Goal: Task Accomplishment & Management: Complete application form

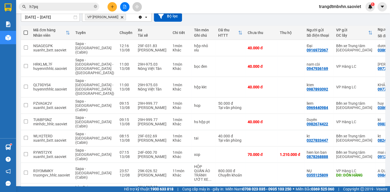
scroll to position [53, 0]
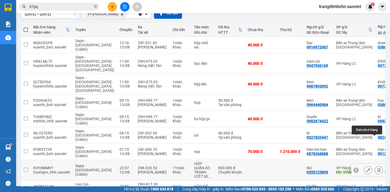
click at [377, 168] on icon at bounding box center [378, 170] width 3 height 4
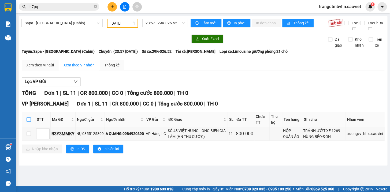
click at [28, 122] on input "checkbox" at bounding box center [29, 119] width 4 height 4
checkbox input "true"
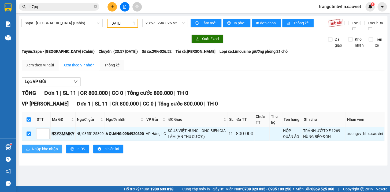
click at [52, 152] on span "Nhập kho nhận" at bounding box center [45, 149] width 26 height 6
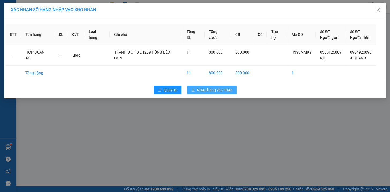
click at [225, 89] on span "Nhập hàng kho nhận" at bounding box center [214, 90] width 35 height 6
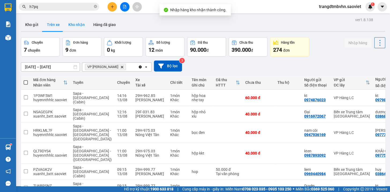
click at [76, 25] on button "Kho nhận" at bounding box center [76, 24] width 25 height 13
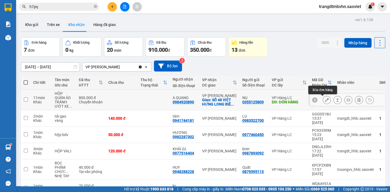
click at [325, 100] on icon at bounding box center [327, 100] width 4 height 4
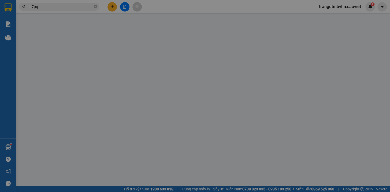
type input "0355125809"
type input "NỤ"
type input "ĐÓN HÀNG"
type input "100.000"
type input "0984920890"
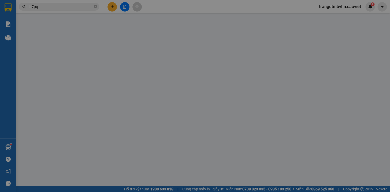
type input "A QUANG"
checkbox input "true"
type input "SỐ 48 VIỆT HƯNG LONG BIÊN GIA LÂM (HN THU CƯỚC)"
type input "800.000"
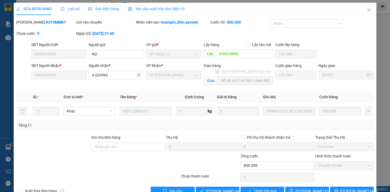
scroll to position [13, 0]
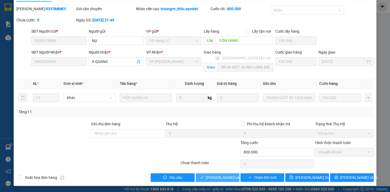
click at [230, 177] on span "[PERSON_NAME] và Giao hàng" at bounding box center [231, 178] width 51 height 6
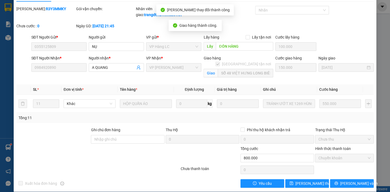
scroll to position [0, 0]
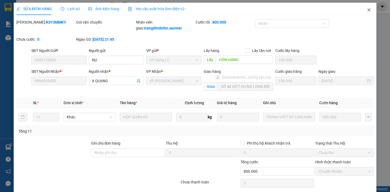
click at [367, 10] on icon "close" at bounding box center [368, 9] width 3 height 3
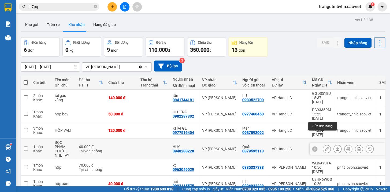
click at [323, 144] on button at bounding box center [326, 148] width 7 height 9
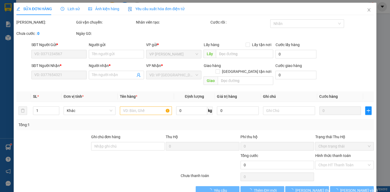
type input "0879595113"
type input "Quất"
type input "0948288228"
type input "HUY"
type input "40.000"
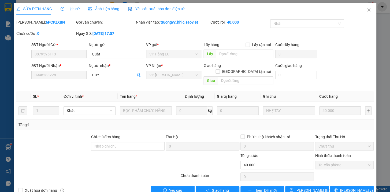
scroll to position [7, 0]
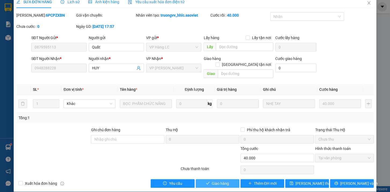
click at [223, 181] on span "Giao hàng" at bounding box center [220, 184] width 17 height 6
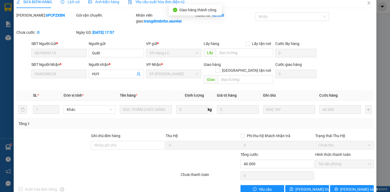
scroll to position [0, 0]
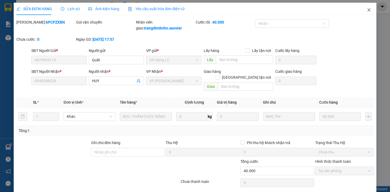
click at [366, 9] on icon "close" at bounding box center [368, 10] width 4 height 4
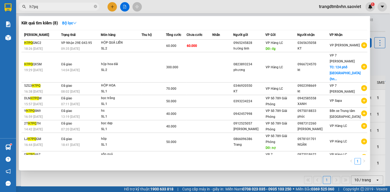
click at [94, 6] on icon "close-circle" at bounding box center [95, 6] width 3 height 3
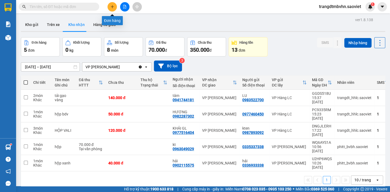
click at [113, 11] on button at bounding box center [111, 6] width 9 height 9
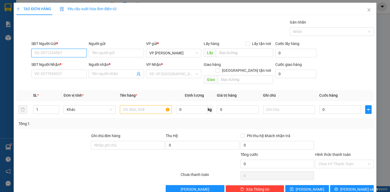
click at [69, 54] on input "SĐT Người Gửi *" at bounding box center [58, 53] width 55 height 9
type input "0346605022"
click at [99, 55] on input "Người gửi" at bounding box center [116, 53] width 55 height 9
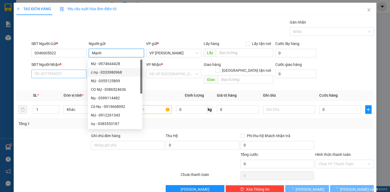
type input "Mạnh"
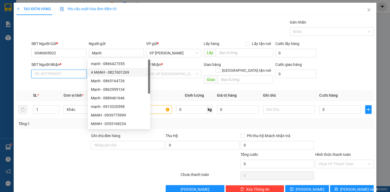
click at [76, 73] on input "SĐT Người Nhận *" at bounding box center [58, 74] width 55 height 9
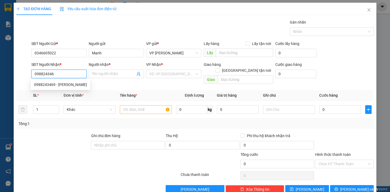
type input "0988243469"
click at [70, 86] on div "0988243469 - GIANG" at bounding box center [60, 85] width 53 height 6
type input "GIANG"
type input "0988243469"
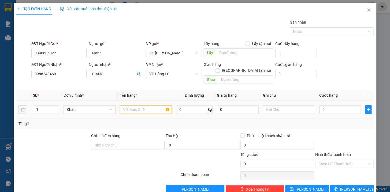
click at [160, 107] on input "text" at bounding box center [146, 109] width 52 height 9
type input "hộp kkt"
click at [336, 105] on input "0" at bounding box center [340, 109] width 42 height 9
type input "4"
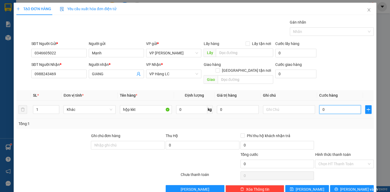
type input "4"
type input "40"
type input "400"
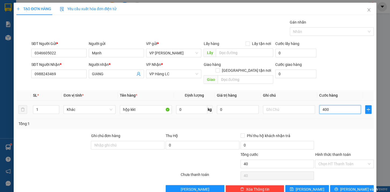
type input "400"
type input "4.000"
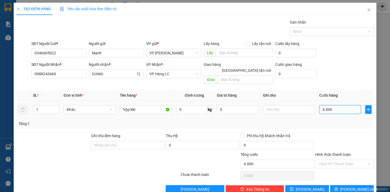
type input "40.000"
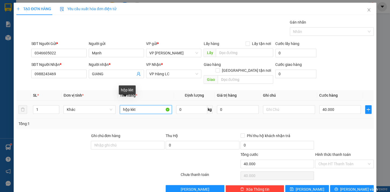
click at [128, 105] on input "hộp kkt" at bounding box center [146, 109] width 52 height 9
type input "hộp đèn kkt"
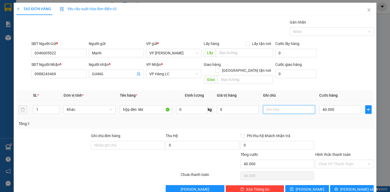
click at [299, 107] on input "text" at bounding box center [289, 109] width 52 height 9
type input "nhẹ tay vkc"
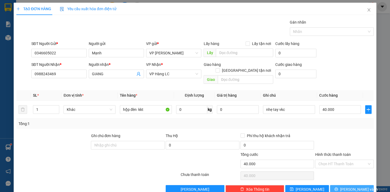
click at [348, 186] on span "[PERSON_NAME] và In" at bounding box center [358, 189] width 37 height 6
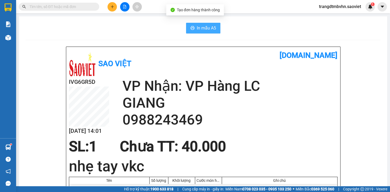
click at [203, 30] on span "In mẫu A5" at bounding box center [206, 28] width 19 height 7
click at [84, 3] on span at bounding box center [59, 7] width 80 height 8
click at [81, 8] on input "text" at bounding box center [60, 7] width 63 height 6
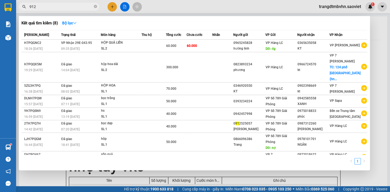
type input "9124"
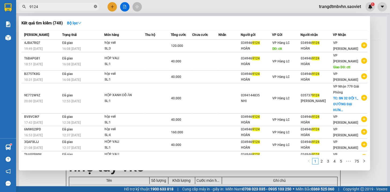
click at [96, 6] on icon "close-circle" at bounding box center [95, 6] width 3 height 3
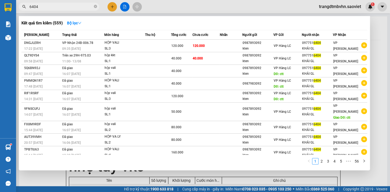
type input "6404"
click at [374, 32] on div at bounding box center [195, 96] width 390 height 192
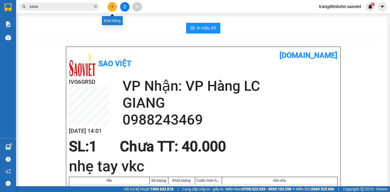
click at [113, 9] on button at bounding box center [111, 6] width 9 height 9
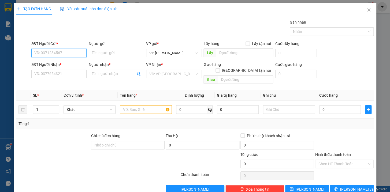
click at [69, 55] on input "SĐT Người Gửi *" at bounding box center [58, 53] width 55 height 9
type input "0902029119"
click at [59, 63] on div "0902029119 - Nghĩa" at bounding box center [58, 64] width 48 height 6
type input "Nghĩa"
type input "0972744869"
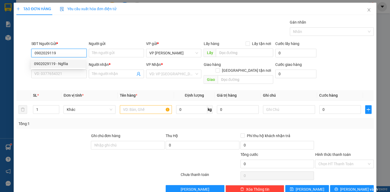
type input "Thành"
type input "0902029119"
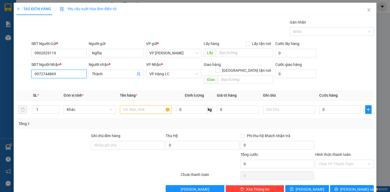
click at [72, 76] on input "0972744869" at bounding box center [58, 74] width 55 height 9
click at [49, 85] on div "0972744869 - Thành" at bounding box center [60, 85] width 53 height 6
click at [127, 105] on input "text" at bounding box center [146, 109] width 52 height 9
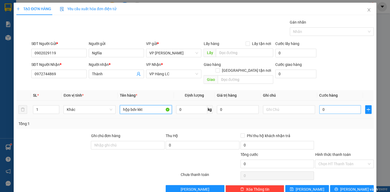
type input "hộp bdv kkt"
click at [340, 105] on input "0" at bounding box center [340, 109] width 42 height 9
type input "4"
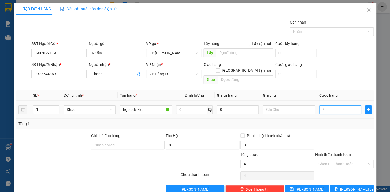
type input "40"
type input "400"
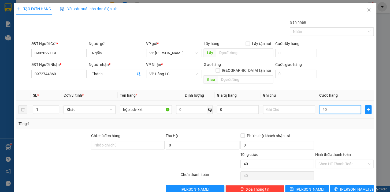
type input "400"
type input "4.000"
type input "40.000"
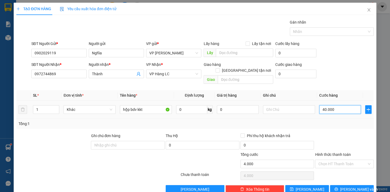
type input "40.000"
click at [349, 186] on span "[PERSON_NAME] và In" at bounding box center [358, 189] width 37 height 6
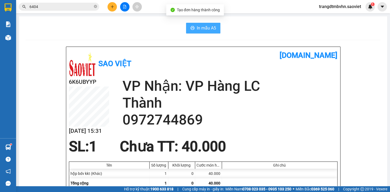
click at [198, 28] on span "In mẫu A5" at bounding box center [206, 28] width 19 height 7
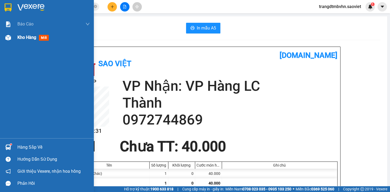
click at [24, 38] on span "Kho hàng" at bounding box center [26, 37] width 19 height 5
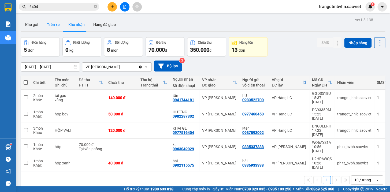
click at [51, 22] on button "Trên xe" at bounding box center [53, 24] width 21 height 13
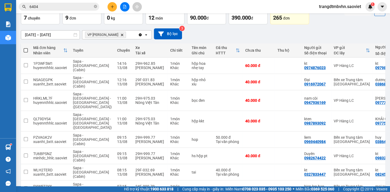
scroll to position [52, 0]
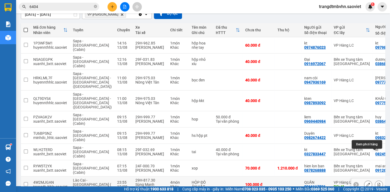
click at [377, 183] on icon at bounding box center [378, 185] width 3 height 4
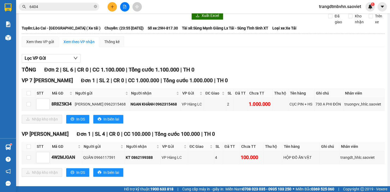
scroll to position [34, 0]
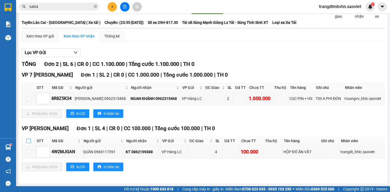
click at [29, 143] on input "checkbox" at bounding box center [29, 141] width 4 height 4
checkbox input "true"
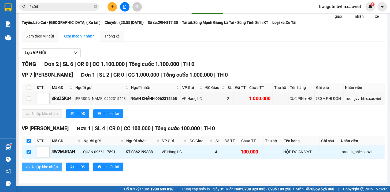
click at [42, 167] on span "Nhập kho nhận" at bounding box center [45, 167] width 26 height 6
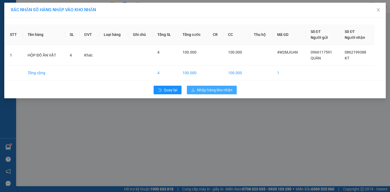
click at [231, 91] on span "Nhập hàng kho nhận" at bounding box center [214, 90] width 35 height 6
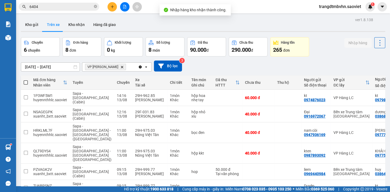
scroll to position [36, 0]
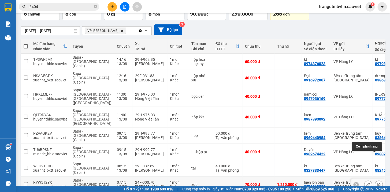
click at [377, 183] on icon at bounding box center [379, 185] width 4 height 4
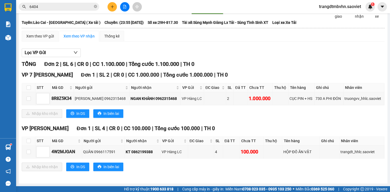
scroll to position [34, 0]
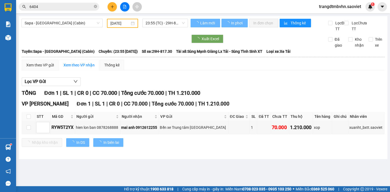
type input "[DATE]"
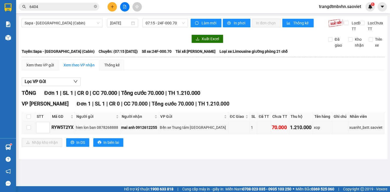
scroll to position [0, 0]
click at [29, 119] on input "checkbox" at bounding box center [29, 116] width 4 height 4
checkbox input "true"
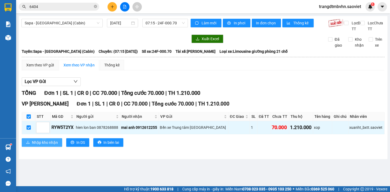
click at [34, 145] on span "Nhập kho nhận" at bounding box center [45, 143] width 26 height 6
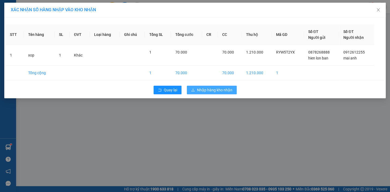
click at [199, 87] on span "Nhập hàng kho nhận" at bounding box center [214, 90] width 35 height 6
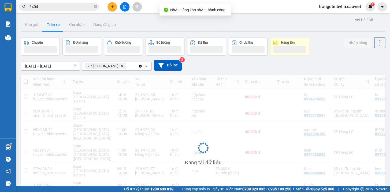
scroll to position [24, 0]
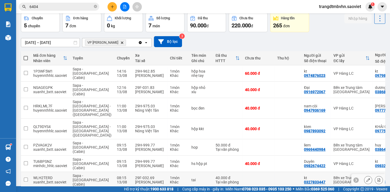
click at [377, 178] on icon at bounding box center [378, 180] width 3 height 4
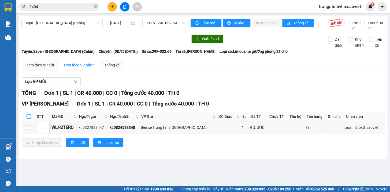
click at [29, 119] on input "checkbox" at bounding box center [29, 116] width 4 height 4
checkbox input "true"
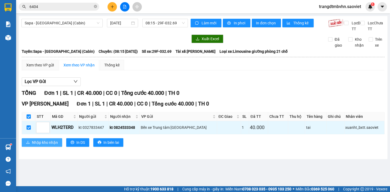
click at [49, 145] on span "Nhập kho nhận" at bounding box center [45, 143] width 26 height 6
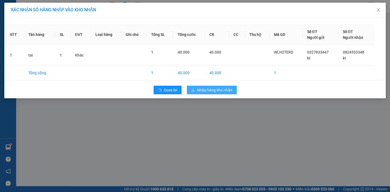
click at [207, 90] on span "Nhập hàng kho nhận" at bounding box center [214, 90] width 35 height 6
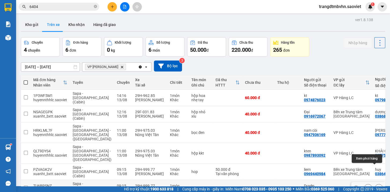
click at [377, 186] on icon at bounding box center [379, 188] width 4 height 4
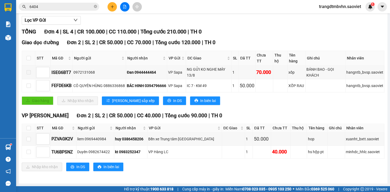
scroll to position [67, 0]
click at [29, 127] on input "checkbox" at bounding box center [29, 128] width 4 height 4
checkbox input "true"
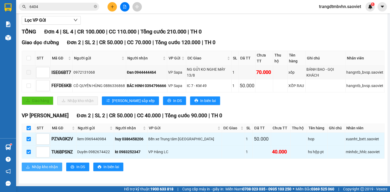
click at [50, 169] on span "Nhập kho nhận" at bounding box center [45, 167] width 26 height 6
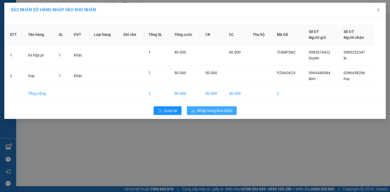
click at [220, 110] on span "Nhập hàng kho nhận" at bounding box center [214, 111] width 35 height 6
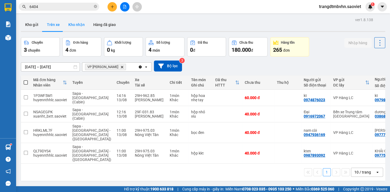
click at [71, 22] on button "Kho nhận" at bounding box center [76, 24] width 25 height 13
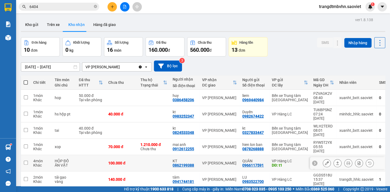
click at [155, 155] on td at bounding box center [154, 163] width 32 height 16
checkbox input "true"
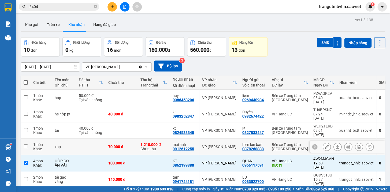
drag, startPoint x: 136, startPoint y: 132, endPoint x: 133, endPoint y: 126, distance: 6.6
click at [134, 139] on td "70.000 đ" at bounding box center [122, 147] width 32 height 16
checkbox input "true"
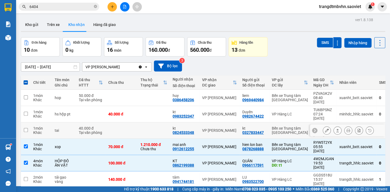
drag, startPoint x: 131, startPoint y: 118, endPoint x: 130, endPoint y: 113, distance: 4.6
click at [130, 122] on td at bounding box center [122, 130] width 32 height 16
checkbox input "true"
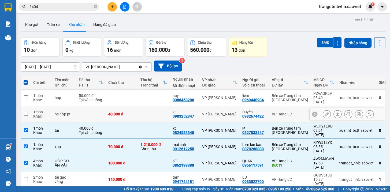
drag, startPoint x: 130, startPoint y: 112, endPoint x: 130, endPoint y: 102, distance: 10.7
click at [130, 110] on td "40.000 đ" at bounding box center [122, 114] width 32 height 16
checkbox input "true"
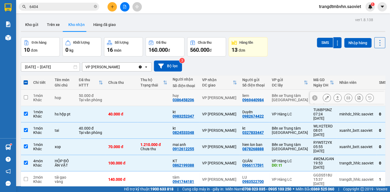
click at [130, 97] on td at bounding box center [122, 98] width 32 height 16
checkbox input "true"
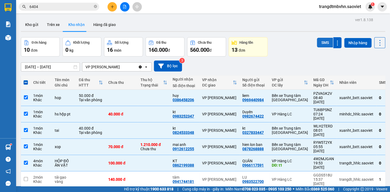
click at [323, 43] on button "SMS" at bounding box center [325, 43] width 16 height 10
click at [25, 82] on span at bounding box center [26, 82] width 4 height 4
click at [26, 80] on input "checkbox" at bounding box center [26, 80] width 0 height 0
checkbox input "true"
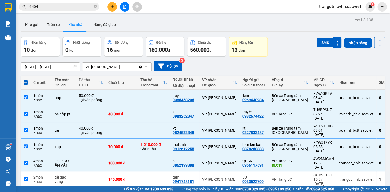
checkbox input "true"
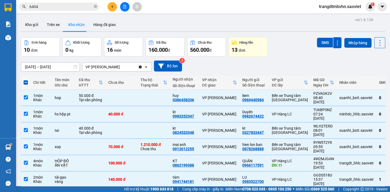
click at [25, 82] on span at bounding box center [26, 82] width 4 height 4
click at [26, 80] on input "checkbox" at bounding box center [26, 80] width 0 height 0
checkbox input "false"
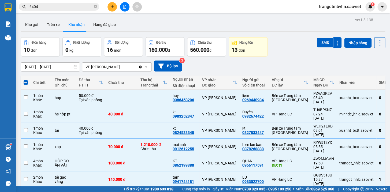
checkbox input "false"
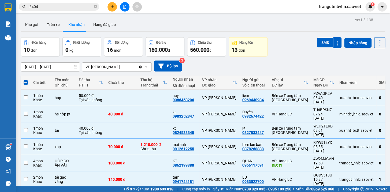
checkbox input "false"
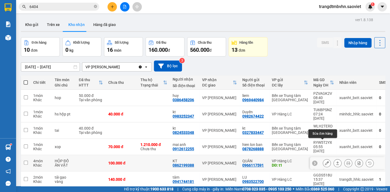
click at [325, 161] on icon at bounding box center [327, 163] width 4 height 4
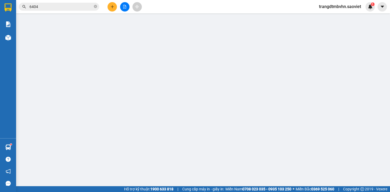
type input "0966117591"
type input "QUÂN"
type input "t1"
type input "0862199388"
type input "KT"
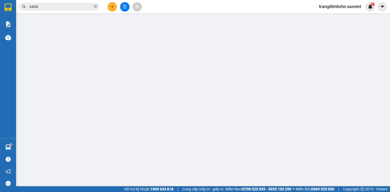
type input "100.000"
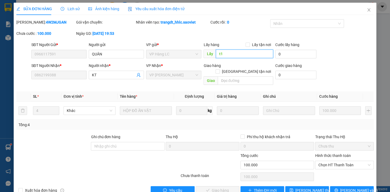
click at [230, 56] on input "t1" at bounding box center [244, 54] width 57 height 9
click at [307, 187] on span "[PERSON_NAME] thay đổi" at bounding box center [316, 190] width 43 height 6
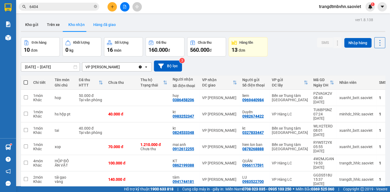
click at [99, 24] on button "Hàng đã giao" at bounding box center [104, 24] width 31 height 13
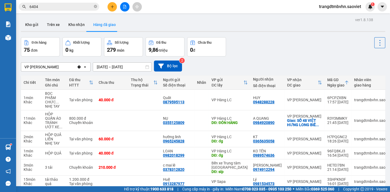
click at [95, 6] on icon "close-circle" at bounding box center [95, 6] width 3 height 3
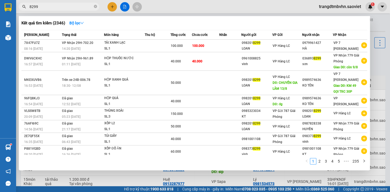
type input "8299"
click at [378, 23] on div at bounding box center [195, 96] width 390 height 192
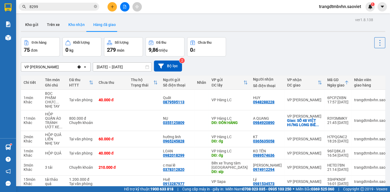
click at [75, 24] on button "Kho nhận" at bounding box center [76, 24] width 25 height 13
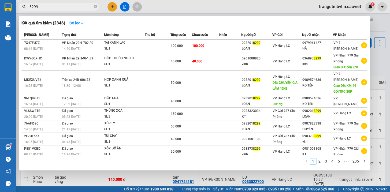
click at [84, 6] on input "8299" at bounding box center [60, 7] width 63 height 6
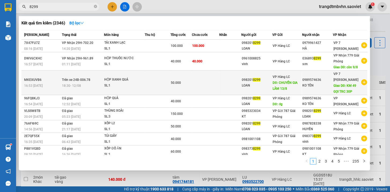
click at [317, 83] on div "0989574636" at bounding box center [317, 80] width 31 height 6
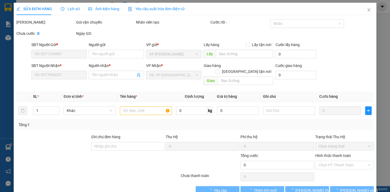
type input "0982018299"
type input "LOAN"
type input "CHUYỂN GIA LÂM 13/8"
type input "0989574636"
type input "KO TÊN"
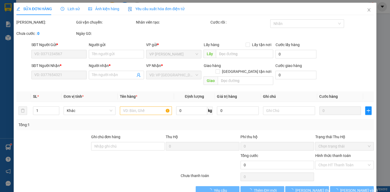
type input "KM 49 GỌI TRC 30P"
type input "50.000"
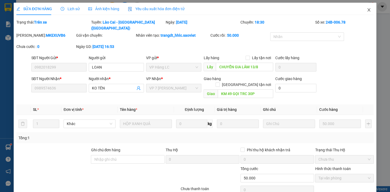
click at [366, 10] on icon "close" at bounding box center [368, 10] width 4 height 4
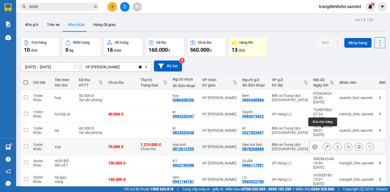
click at [325, 145] on icon at bounding box center [327, 147] width 4 height 4
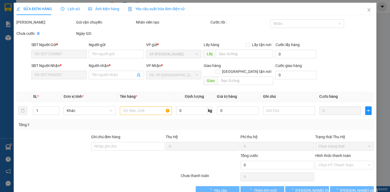
type input "0878268888"
type input "hien lon ban"
type input "0912612255"
type input "mai anh"
type input "1.210.000"
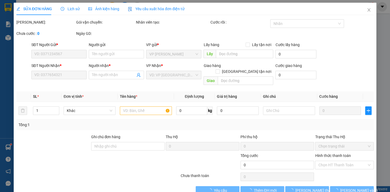
type input "30.000"
type input "70.000"
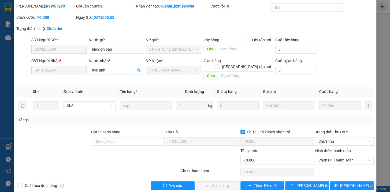
scroll to position [18, 0]
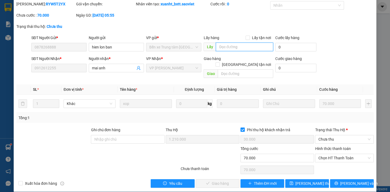
click at [247, 48] on input "text" at bounding box center [244, 47] width 57 height 9
type input "d"
type input "đg"
click at [318, 179] on button "[PERSON_NAME] thay đổi" at bounding box center [307, 183] width 44 height 9
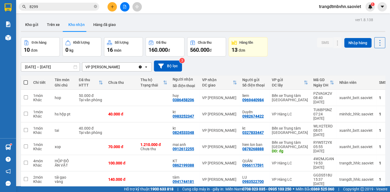
click at [95, 5] on span at bounding box center [95, 6] width 3 height 5
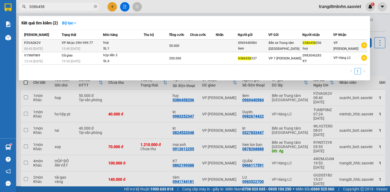
type input "0386458"
click at [312, 50] on div "huy" at bounding box center [317, 49] width 30 height 6
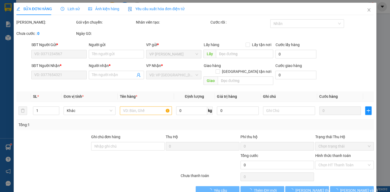
type input "0969440984"
type input "liem"
type input "0386458206"
type input "huy"
type input "50.000"
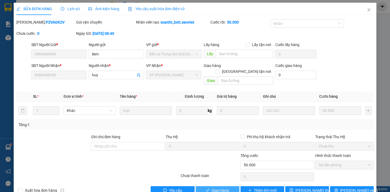
click at [223, 187] on span "Giao hàng" at bounding box center [220, 190] width 17 height 6
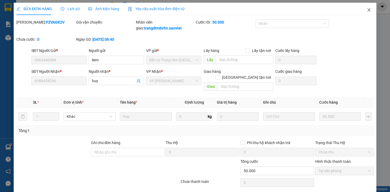
click at [367, 11] on icon "close" at bounding box center [368, 9] width 3 height 3
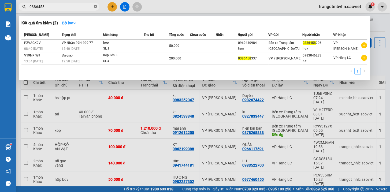
click at [95, 8] on span at bounding box center [95, 6] width 3 height 5
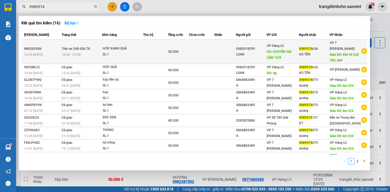
type input "0989574"
click at [311, 55] on div "KO TÊN" at bounding box center [314, 55] width 30 height 6
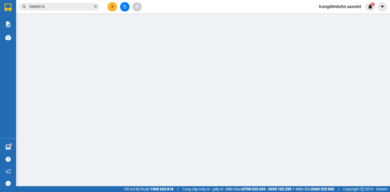
type input "0982018299"
type input "LOAN"
type input "CHUYỂN GIA LÂM 13/8"
type input "0989574636"
type input "KO TÊN"
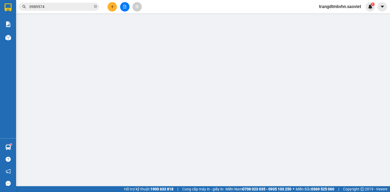
type input "KM 49 GỌI TRC 30P"
type input "50.000"
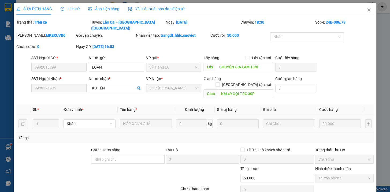
scroll to position [11, 0]
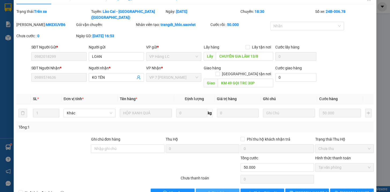
click at [225, 190] on span "Giao hàng" at bounding box center [220, 193] width 17 height 6
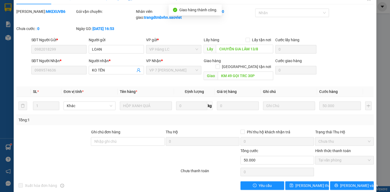
scroll to position [0, 0]
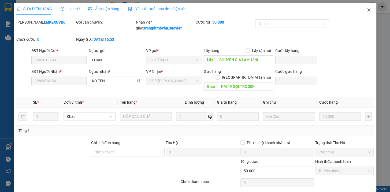
click at [366, 10] on icon "close" at bounding box center [368, 10] width 4 height 4
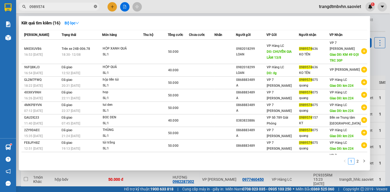
click at [97, 6] on icon "close-circle" at bounding box center [95, 6] width 3 height 3
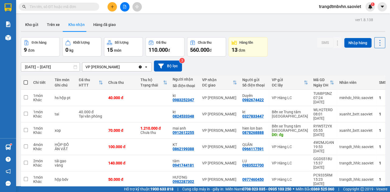
click at [94, 6] on span at bounding box center [95, 7] width 3 height 6
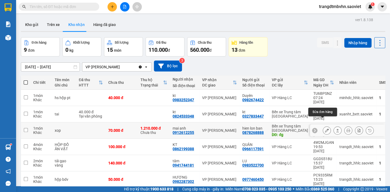
click at [323, 126] on button at bounding box center [326, 130] width 7 height 9
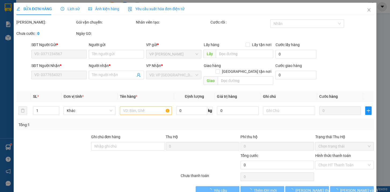
type input "0878268888"
type input "hien lon ban"
type input "đg"
type input "0912612255"
type input "mai anh"
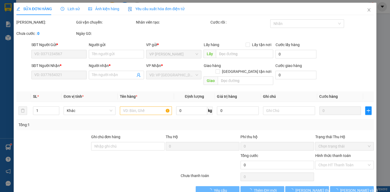
type input "1.210.000"
type input "30.000"
type input "70.000"
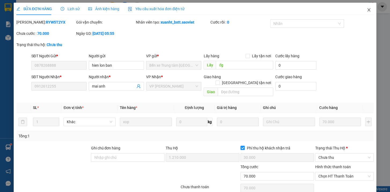
click at [367, 9] on icon "close" at bounding box center [368, 9] width 3 height 3
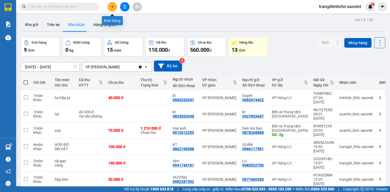
click at [111, 9] on button at bounding box center [111, 6] width 9 height 9
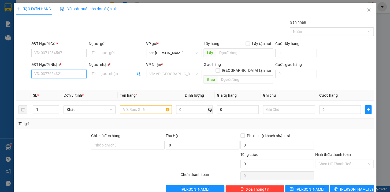
click at [59, 73] on input "SĐT Người Nhận *" at bounding box center [58, 74] width 55 height 9
type input "0962970791"
click at [104, 74] on input "Người nhận *" at bounding box center [113, 74] width 43 height 6
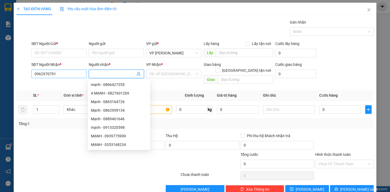
type input "D"
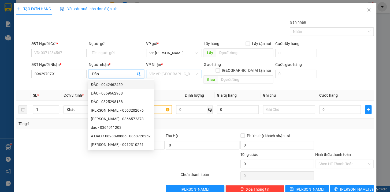
type input "Đào"
click at [159, 75] on input "search" at bounding box center [171, 74] width 45 height 8
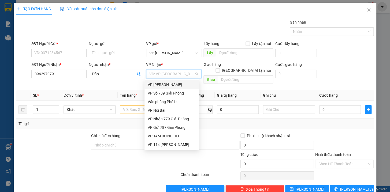
click at [187, 74] on input "search" at bounding box center [171, 74] width 45 height 8
click at [191, 90] on div "VP Số 789 Giải Phóng" at bounding box center [172, 93] width 48 height 6
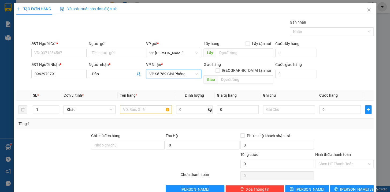
click at [189, 76] on span "VP Số 789 Giải Phóng" at bounding box center [173, 74] width 49 height 8
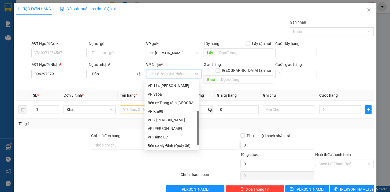
scroll to position [60, 0]
drag, startPoint x: 198, startPoint y: 102, endPoint x: 195, endPoint y: 138, distance: 36.5
click at [195, 138] on div "VP TẠM DỪNG HĐ VP 114 [PERSON_NAME] VP Sapa Bến xe Trung tâm Lào Cai VP Km98 VP…" at bounding box center [171, 114] width 55 height 69
click at [167, 136] on div "VP Hàng LC" at bounding box center [172, 136] width 48 height 6
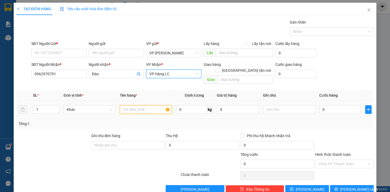
click at [137, 105] on input "text" at bounding box center [146, 109] width 52 height 9
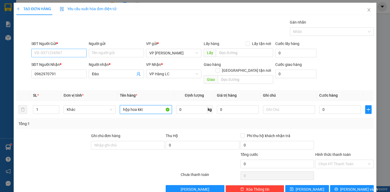
type input "hộp hoa kkt"
click at [61, 53] on input "SĐT Người Gửi *" at bounding box center [58, 53] width 55 height 9
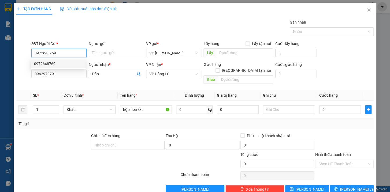
click at [48, 64] on div "0972648769" at bounding box center [58, 64] width 48 height 6
type input "0972648769"
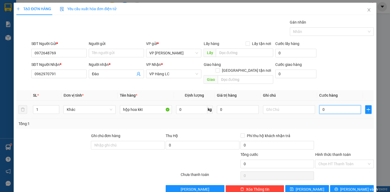
click at [325, 105] on input "0" at bounding box center [340, 109] width 42 height 9
type input "5"
type input "50"
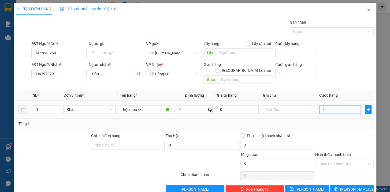
type input "50"
type input "500"
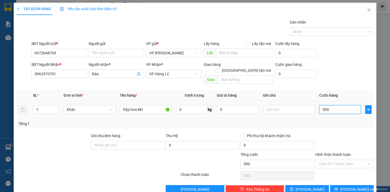
type input "5.000"
type input "50.000"
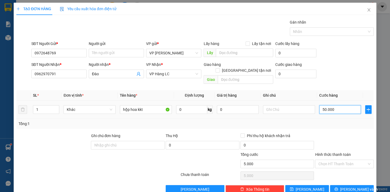
type input "50.000"
click at [354, 186] on span "[PERSON_NAME] và In" at bounding box center [358, 189] width 37 height 6
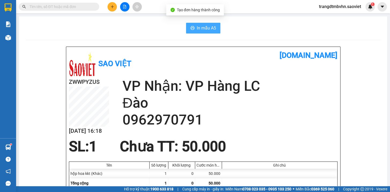
click at [210, 31] on span "In mẫu A5" at bounding box center [206, 28] width 19 height 7
click at [206, 28] on span "In mẫu A5" at bounding box center [206, 28] width 19 height 7
click at [112, 6] on icon "plus" at bounding box center [112, 7] width 4 height 4
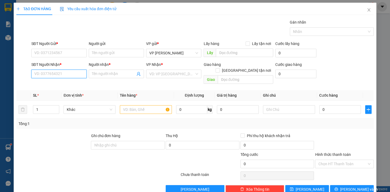
click at [67, 75] on input "SĐT Người Nhận *" at bounding box center [58, 74] width 55 height 9
click at [62, 85] on div "0975328234 - Khuyên" at bounding box center [58, 85] width 48 height 6
type input "0975328234"
type input "Khuyên"
type input "0975328234"
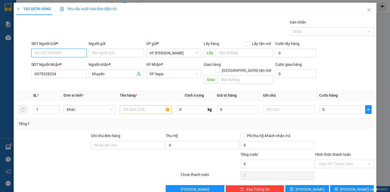
click at [48, 54] on input "SĐT Người Gửi *" at bounding box center [58, 53] width 55 height 9
click at [51, 65] on div "0398420240 - kt" at bounding box center [58, 64] width 48 height 6
type input "0398420240"
type input "kt"
click at [45, 106] on input "1" at bounding box center [46, 110] width 26 height 8
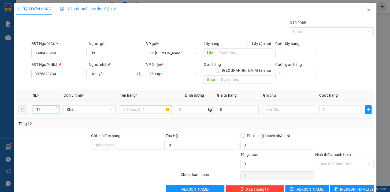
type input "12"
click at [145, 107] on input "text" at bounding box center [146, 109] width 52 height 9
type input "11"
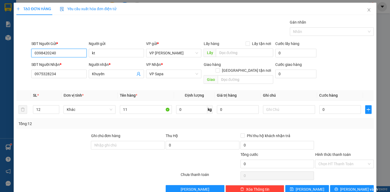
click at [61, 50] on input "0398420240" at bounding box center [58, 53] width 55 height 9
type input "0"
click at [50, 63] on div "0823162222 -" at bounding box center [58, 64] width 48 height 6
type input "0823162222"
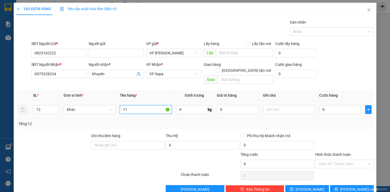
click at [133, 105] on input "11" at bounding box center [146, 109] width 52 height 9
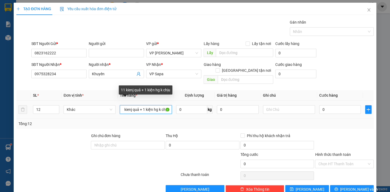
scroll to position [0, 6]
click at [128, 105] on input "11 kienj quả + 1 kiện hg k chịu" at bounding box center [146, 109] width 52 height 9
type input "11 kiện quả + 1 kiện hg k chịu"
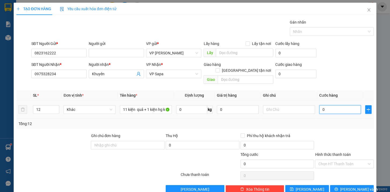
click at [331, 106] on input "0" at bounding box center [340, 109] width 42 height 9
click at [322, 105] on input "0" at bounding box center [340, 109] width 42 height 9
type input "60"
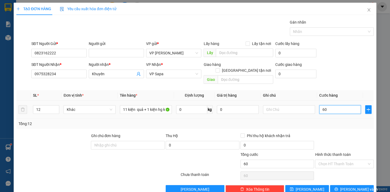
type input "600"
type input "6.000"
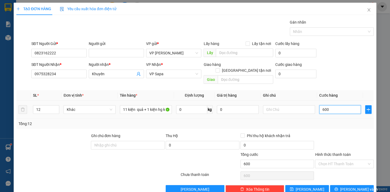
type input "6.000"
type input "60.000"
type input "600.000"
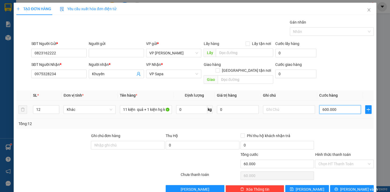
type input "600.000"
click at [356, 186] on span "[PERSON_NAME] và In" at bounding box center [358, 189] width 37 height 6
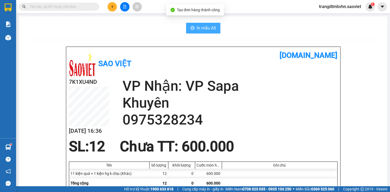
click at [213, 30] on span "In mẫu A5" at bounding box center [206, 28] width 19 height 7
click at [194, 29] on button "In mẫu A5" at bounding box center [203, 28] width 34 height 11
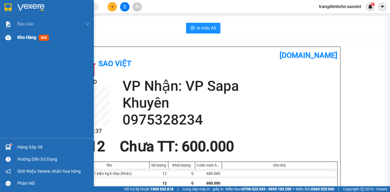
click at [31, 39] on span "Kho hàng" at bounding box center [26, 37] width 19 height 5
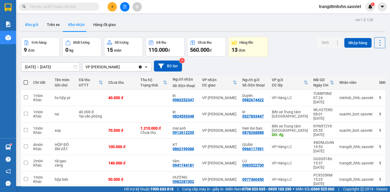
click at [35, 24] on button "Kho gửi" at bounding box center [32, 24] width 22 height 13
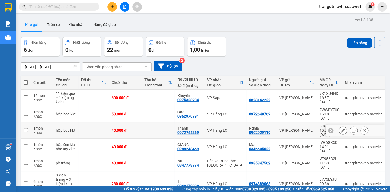
click at [100, 123] on td at bounding box center [93, 130] width 30 height 16
checkbox input "true"
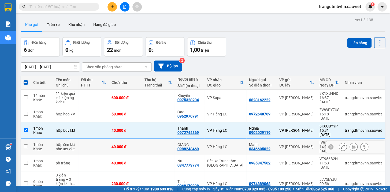
click at [101, 139] on td at bounding box center [93, 147] width 30 height 16
checkbox input "true"
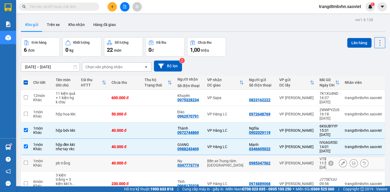
click at [102, 155] on td at bounding box center [93, 163] width 30 height 16
checkbox input "true"
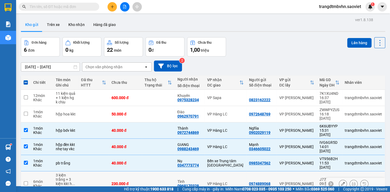
click at [99, 171] on td at bounding box center [93, 183] width 30 height 25
checkbox input "true"
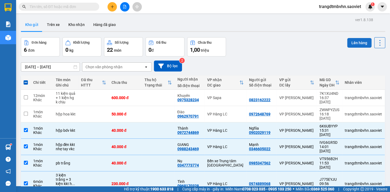
click at [354, 43] on button "Lên hàng" at bounding box center [359, 43] width 24 height 10
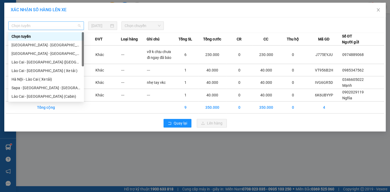
click at [60, 28] on span "Chọn tuyến" at bounding box center [46, 26] width 69 height 8
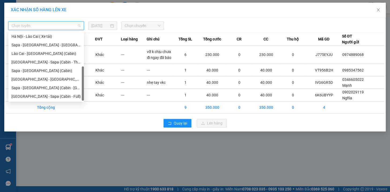
scroll to position [43, 0]
drag, startPoint x: 82, startPoint y: 66, endPoint x: 79, endPoint y: 101, distance: 35.6
click at [79, 102] on div "28775403 28855076 28855068 Lào Cai - Hà Nội ( Xe tải ) Hà Nội - Lào Cai ( Xe tả…" at bounding box center [46, 66] width 76 height 71
click at [59, 96] on div "Hà Nội - Sapa (Cabin - Full)" at bounding box center [46, 96] width 69 height 6
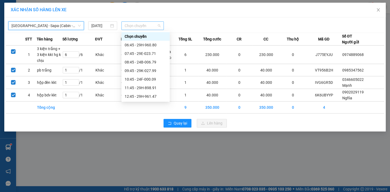
click at [137, 27] on span "Chọn chuyến" at bounding box center [143, 26] width 36 height 8
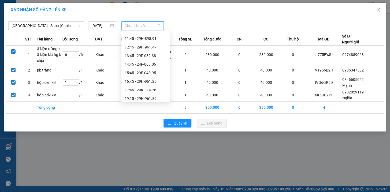
scroll to position [52, 0]
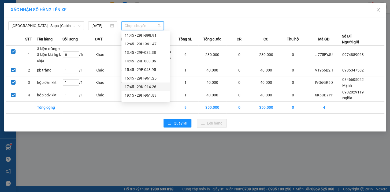
click at [148, 87] on div "17:45 - 29K-014.26" at bounding box center [146, 87] width 42 height 6
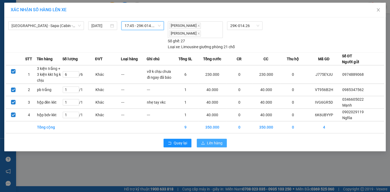
click at [216, 145] on span "Lên hàng" at bounding box center [215, 143] width 16 height 6
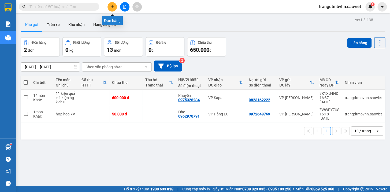
click at [110, 7] on icon "plus" at bounding box center [112, 7] width 4 height 4
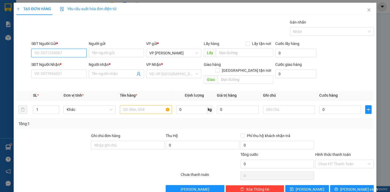
click at [76, 53] on input "SĐT Người Gửi *" at bounding box center [58, 53] width 55 height 9
click at [63, 64] on div "0907764877 - bình" at bounding box center [58, 64] width 48 height 6
type input "0907764877"
type input "bình"
click at [145, 107] on input "text" at bounding box center [146, 109] width 52 height 9
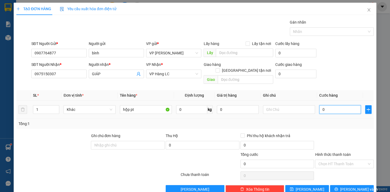
click at [327, 105] on input "0" at bounding box center [340, 109] width 42 height 9
click at [350, 186] on span "[PERSON_NAME] và In" at bounding box center [358, 189] width 37 height 6
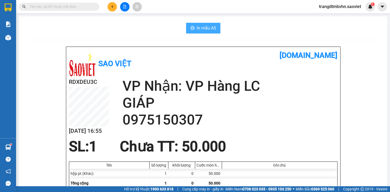
click at [204, 26] on span "In mẫu A5" at bounding box center [206, 28] width 19 height 7
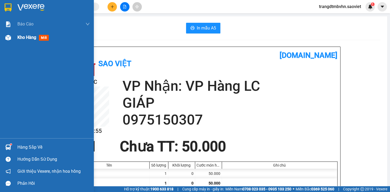
click at [28, 37] on span "Kho hàng" at bounding box center [26, 37] width 19 height 5
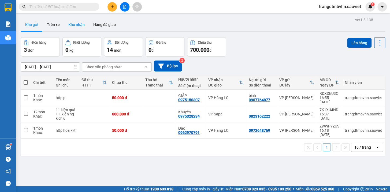
click at [78, 26] on button "Kho nhận" at bounding box center [76, 24] width 25 height 13
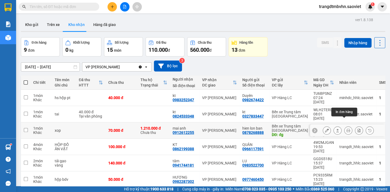
click at [346, 129] on icon at bounding box center [348, 131] width 4 height 4
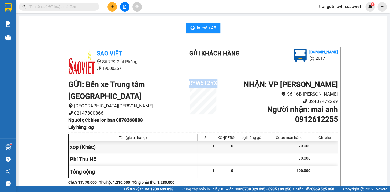
drag, startPoint x: 217, startPoint y: 81, endPoint x: 187, endPoint y: 80, distance: 29.8
click at [187, 80] on h2 "RYW5T2YX" at bounding box center [203, 83] width 45 height 9
copy h2 "RYW5T2YX"
click at [206, 28] on span "In mẫu A5" at bounding box center [206, 28] width 19 height 7
click at [111, 7] on icon "plus" at bounding box center [112, 7] width 4 height 4
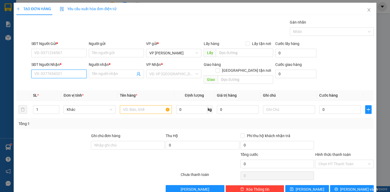
drag, startPoint x: 61, startPoint y: 76, endPoint x: 59, endPoint y: 71, distance: 5.9
click at [60, 76] on input "SĐT Người Nhận *" at bounding box center [58, 74] width 55 height 9
click at [59, 82] on div "0376757777 - bs Tùng" at bounding box center [58, 85] width 48 height 6
click at [76, 52] on input "SĐT Người Gửi *" at bounding box center [58, 53] width 55 height 9
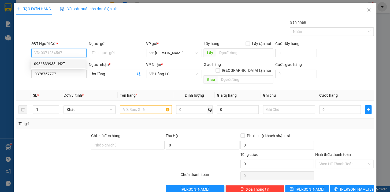
click at [70, 65] on div "0986839933 - H2T" at bounding box center [58, 64] width 48 height 6
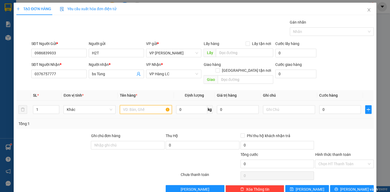
click at [131, 105] on input "text" at bounding box center [146, 109] width 52 height 9
click at [339, 106] on input "0" at bounding box center [340, 109] width 42 height 9
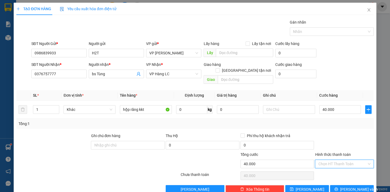
click at [321, 160] on input "Hình thức thanh toán" at bounding box center [342, 164] width 48 height 8
click at [332, 170] on div "Tại văn phòng" at bounding box center [340, 169] width 51 height 6
click at [365, 185] on button "[PERSON_NAME] và In" at bounding box center [352, 189] width 44 height 9
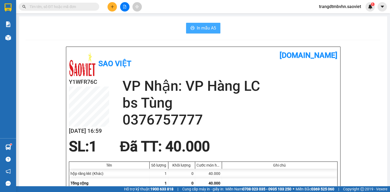
click at [214, 29] on button "In mẫu A5" at bounding box center [203, 28] width 34 height 11
click at [113, 8] on icon "plus" at bounding box center [112, 7] width 4 height 4
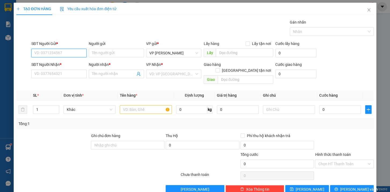
click at [68, 55] on input "SĐT Người Gửi *" at bounding box center [58, 53] width 55 height 9
click at [50, 53] on input "SĐT Người Gửi *" at bounding box center [58, 53] width 55 height 9
click at [99, 51] on input "Người gửi" at bounding box center [116, 53] width 55 height 9
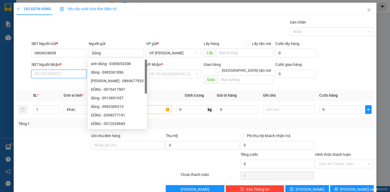
click at [45, 75] on input "SĐT Người Nhận *" at bounding box center [58, 74] width 55 height 9
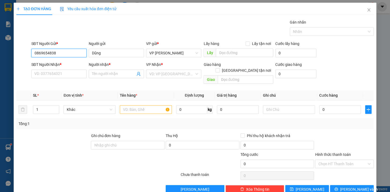
drag, startPoint x: 59, startPoint y: 53, endPoint x: 33, endPoint y: 54, distance: 25.2
click at [33, 54] on input "0869654838" at bounding box center [58, 53] width 55 height 9
click at [36, 73] on input "SĐT Người Nhận *" at bounding box center [58, 74] width 55 height 9
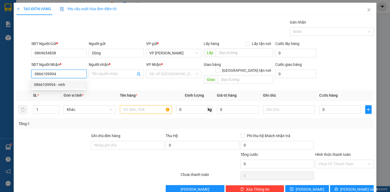
click at [46, 84] on div "0866109994 - vinh" at bounding box center [58, 85] width 48 height 6
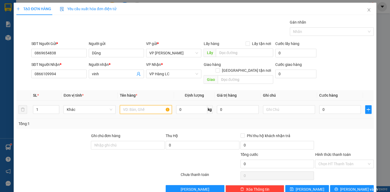
click at [122, 105] on input "text" at bounding box center [146, 109] width 52 height 9
click at [331, 105] on input "0" at bounding box center [340, 109] width 42 height 9
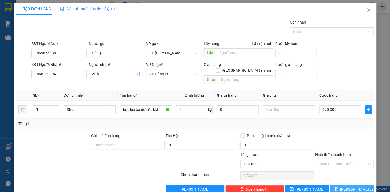
click at [347, 186] on span "[PERSON_NAME] và In" at bounding box center [358, 189] width 37 height 6
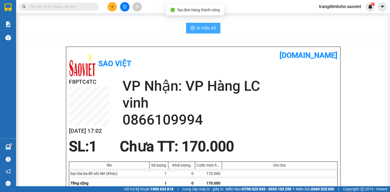
click at [201, 30] on span "In mẫu A5" at bounding box center [206, 28] width 19 height 7
click at [114, 7] on icon "plus" at bounding box center [112, 7] width 4 height 4
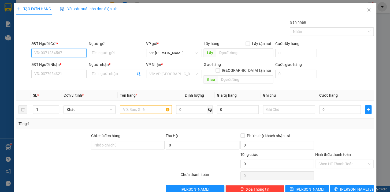
click at [70, 52] on input "SĐT Người Gửi *" at bounding box center [58, 53] width 55 height 9
click at [60, 65] on div "0869654838 - Dũng" at bounding box center [58, 64] width 48 height 6
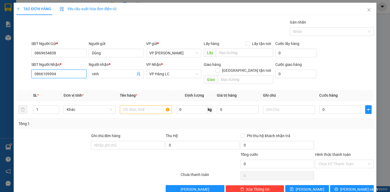
click at [65, 74] on input "0866109994" at bounding box center [58, 74] width 55 height 9
click at [67, 85] on div "0865118168 - HÙNG" at bounding box center [58, 85] width 48 height 6
click at [137, 106] on input "text" at bounding box center [146, 109] width 52 height 9
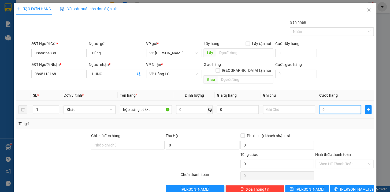
click at [324, 105] on input "0" at bounding box center [340, 109] width 42 height 9
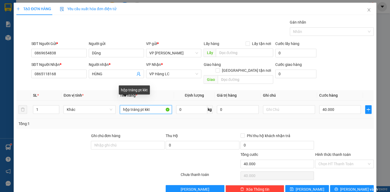
click at [134, 105] on input "hộp tráng pt kkt" at bounding box center [146, 109] width 52 height 9
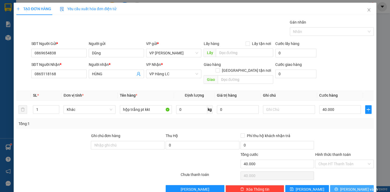
click at [359, 185] on button "[PERSON_NAME] và In" at bounding box center [352, 189] width 44 height 9
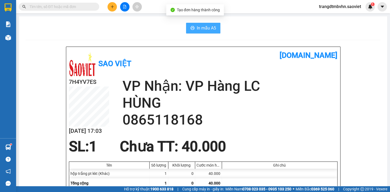
click at [197, 28] on span "In mẫu A5" at bounding box center [206, 28] width 19 height 7
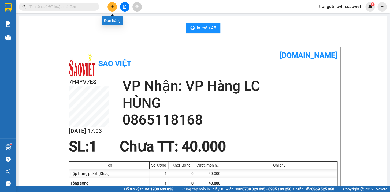
click at [114, 7] on icon "plus" at bounding box center [112, 7] width 4 height 4
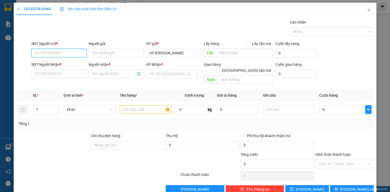
click at [74, 53] on input "SĐT Người Gửi *" at bounding box center [58, 53] width 55 height 9
click at [51, 64] on div "0913320088" at bounding box center [58, 64] width 48 height 6
click at [55, 72] on input "0986165709" at bounding box center [58, 74] width 55 height 9
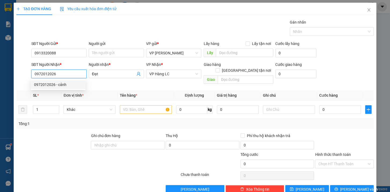
click at [56, 84] on div "0972012026 - cảnh" at bounding box center [58, 85] width 48 height 6
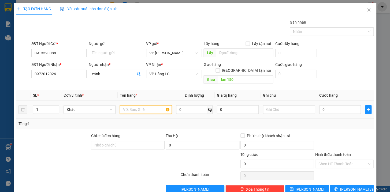
click at [129, 106] on input "text" at bounding box center [146, 109] width 52 height 9
click at [335, 105] on input "0" at bounding box center [340, 109] width 42 height 9
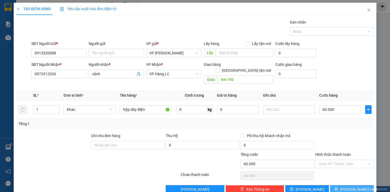
click at [359, 185] on button "[PERSON_NAME] và In" at bounding box center [352, 189] width 44 height 9
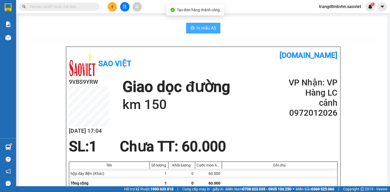
click at [202, 26] on span "In mẫu A5" at bounding box center [206, 28] width 19 height 7
drag, startPoint x: 385, startPoint y: 98, endPoint x: 383, endPoint y: 77, distance: 21.8
click at [383, 77] on main "In mẫu A5 Sao Việt vexere.com 9VBS9YRW 13/08 17:04 Giao dọc đường km 150 VP Nhậ…" at bounding box center [195, 93] width 390 height 186
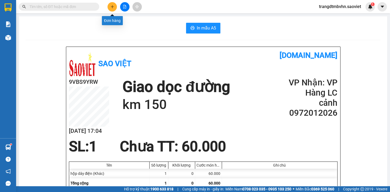
click at [110, 9] on button at bounding box center [111, 6] width 9 height 9
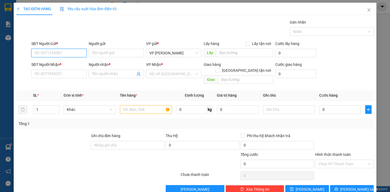
drag, startPoint x: 58, startPoint y: 56, endPoint x: 58, endPoint y: 52, distance: 4.0
click at [58, 56] on input "SĐT Người Gửi *" at bounding box center [58, 53] width 55 height 9
click at [54, 65] on div "0913320088" at bounding box center [58, 64] width 48 height 6
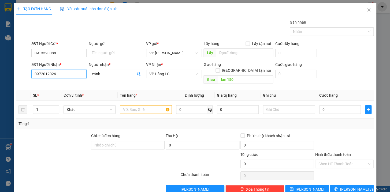
click at [59, 75] on input "0972012026" at bounding box center [58, 74] width 55 height 9
click at [56, 83] on div "0986165709 - Đạt" at bounding box center [58, 85] width 48 height 6
click at [47, 106] on input "1" at bounding box center [46, 110] width 26 height 8
click at [122, 105] on input "text" at bounding box center [146, 109] width 52 height 9
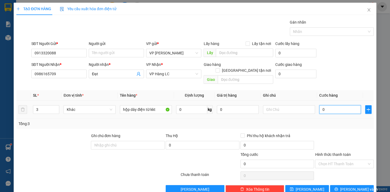
click at [347, 105] on input "0" at bounding box center [340, 109] width 42 height 9
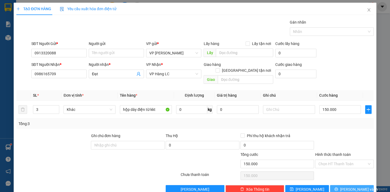
click at [346, 186] on span "[PERSON_NAME] và In" at bounding box center [358, 189] width 37 height 6
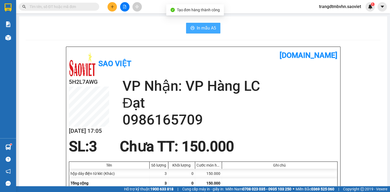
click at [203, 31] on span "In mẫu A5" at bounding box center [206, 28] width 19 height 7
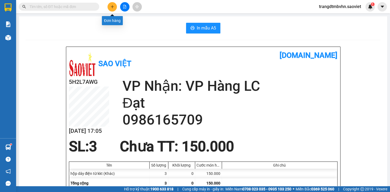
click at [112, 5] on icon "plus" at bounding box center [112, 7] width 4 height 4
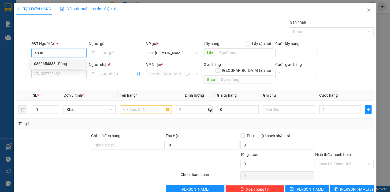
click at [59, 64] on div "0869654838 - Dũng" at bounding box center [58, 64] width 48 height 6
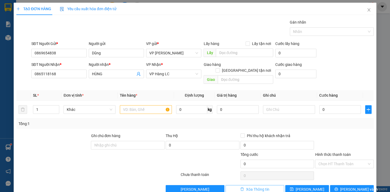
click at [276, 185] on button "Xóa Thông tin" at bounding box center [254, 189] width 59 height 9
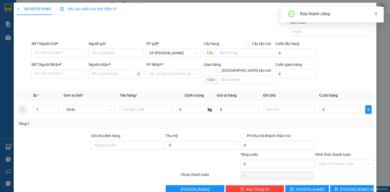
click at [374, 13] on icon "close" at bounding box center [376, 14] width 4 height 4
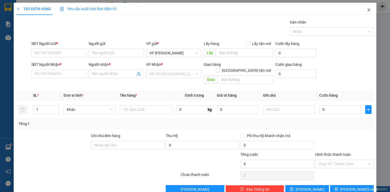
click at [367, 11] on icon "close" at bounding box center [368, 9] width 3 height 3
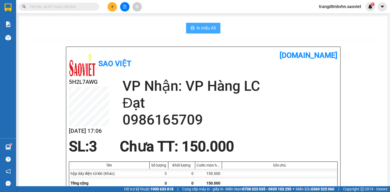
click at [201, 25] on span "In mẫu A5" at bounding box center [206, 28] width 19 height 7
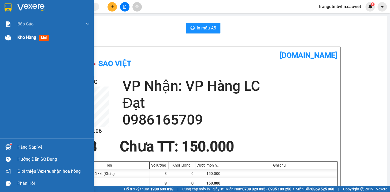
click at [21, 37] on span "Kho hàng" at bounding box center [26, 37] width 19 height 5
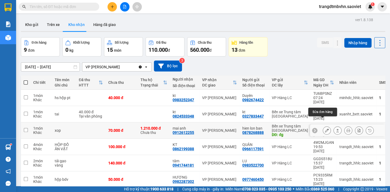
click at [325, 129] on icon at bounding box center [327, 131] width 4 height 4
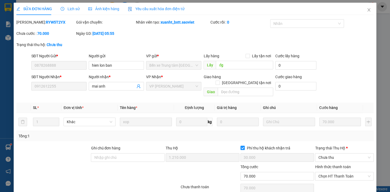
drag, startPoint x: 52, startPoint y: 21, endPoint x: 28, endPoint y: 21, distance: 23.8
click at [28, 21] on div "Mã ĐH: RYW5T2YX" at bounding box center [45, 22] width 59 height 6
click at [339, 153] on span "Chưa thu" at bounding box center [344, 157] width 52 height 8
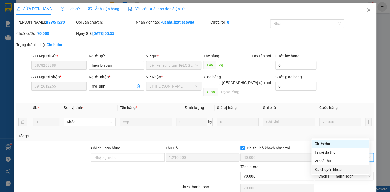
click at [330, 170] on div "Đã chuyển khoản" at bounding box center [339, 170] width 51 height 6
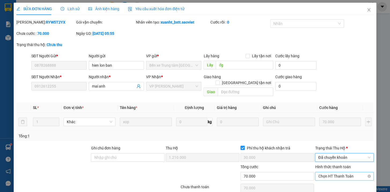
click at [332, 172] on span "Chọn HT Thanh Toán" at bounding box center [344, 176] width 52 height 8
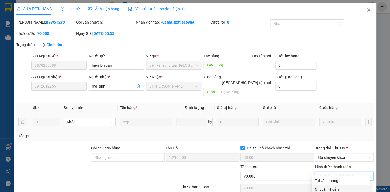
click at [332, 186] on div "Chuyển khoản" at bounding box center [340, 189] width 51 height 6
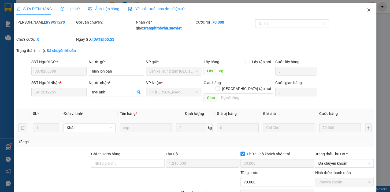
click at [367, 9] on icon "close" at bounding box center [368, 9] width 3 height 3
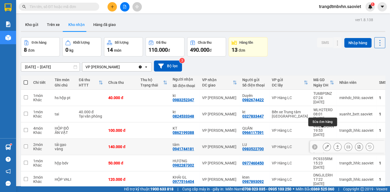
click at [325, 145] on icon at bounding box center [327, 147] width 4 height 4
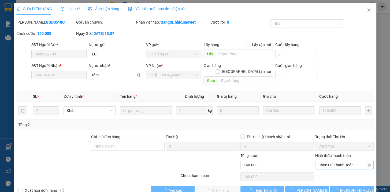
click at [347, 161] on span "Chọn HT Thanh Toán" at bounding box center [344, 165] width 52 height 8
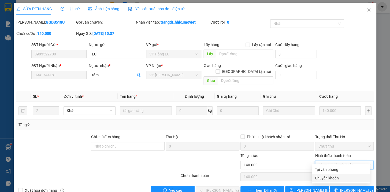
click at [331, 175] on div "Chuyển khoản" at bounding box center [340, 178] width 51 height 6
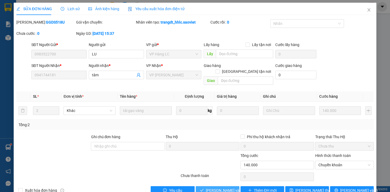
click at [222, 187] on span "[PERSON_NAME] và Giao hàng" at bounding box center [231, 190] width 51 height 6
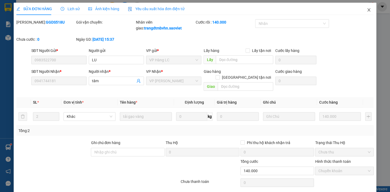
click at [366, 8] on icon "close" at bounding box center [368, 10] width 4 height 4
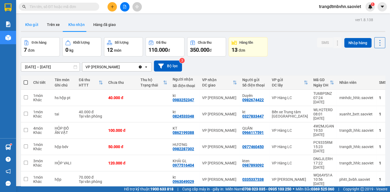
click at [28, 21] on button "Kho gửi" at bounding box center [32, 24] width 22 height 13
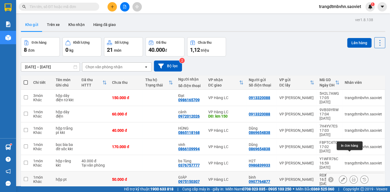
click at [350, 175] on button at bounding box center [353, 179] width 7 height 9
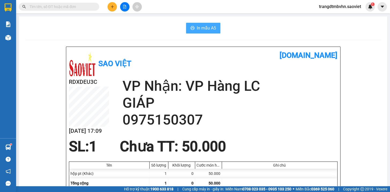
click at [205, 29] on span "In mẫu A5" at bounding box center [206, 28] width 19 height 7
click at [113, 6] on icon "plus" at bounding box center [112, 6] width 3 height 0
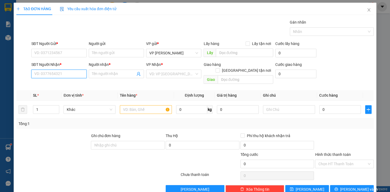
drag, startPoint x: 80, startPoint y: 77, endPoint x: 79, endPoint y: 74, distance: 3.3
click at [80, 76] on input "SĐT Người Nhận *" at bounding box center [58, 74] width 55 height 9
drag, startPoint x: 63, startPoint y: 86, endPoint x: 61, endPoint y: 80, distance: 5.8
click at [62, 85] on div "0946226226 - Hãnh" at bounding box center [58, 85] width 48 height 6
click at [69, 52] on input "SĐT Người Gửi *" at bounding box center [58, 53] width 55 height 9
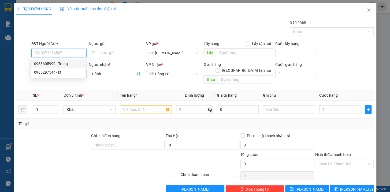
click at [52, 55] on input "SĐT Người Gửi *" at bounding box center [58, 53] width 55 height 9
click at [65, 67] on div "0982464855 - TRường xuân" at bounding box center [64, 63] width 67 height 9
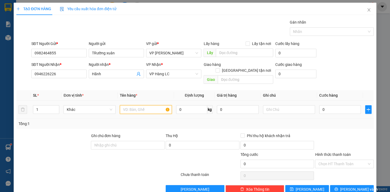
click at [141, 105] on input "text" at bounding box center [146, 109] width 52 height 9
click at [342, 105] on input "0" at bounding box center [340, 109] width 42 height 9
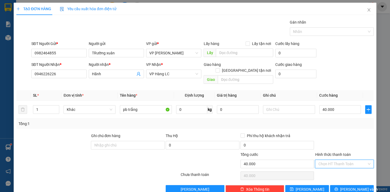
click at [343, 160] on input "Hình thức thanh toán" at bounding box center [342, 164] width 48 height 8
click at [335, 169] on div "Tại văn phòng" at bounding box center [340, 169] width 51 height 6
click at [355, 186] on span "[PERSON_NAME] và In" at bounding box center [358, 189] width 37 height 6
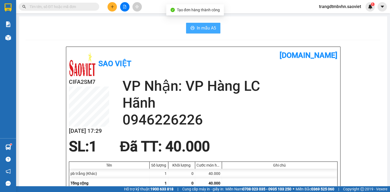
click at [198, 27] on span "In mẫu A5" at bounding box center [206, 28] width 19 height 7
click at [112, 6] on icon "plus" at bounding box center [112, 6] width 3 height 0
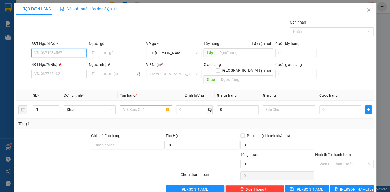
click at [75, 55] on input "SĐT Người Gửi *" at bounding box center [58, 53] width 55 height 9
click at [52, 63] on div "0395527988" at bounding box center [58, 64] width 48 height 6
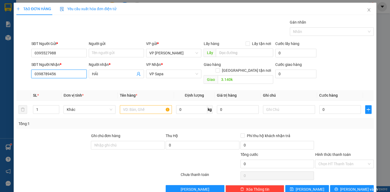
click at [80, 73] on input "0398789456" at bounding box center [58, 74] width 55 height 9
click at [108, 75] on input "HẢI" at bounding box center [113, 74] width 43 height 6
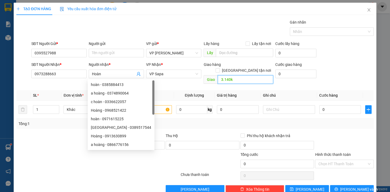
click at [238, 75] on input "3.140k" at bounding box center [244, 79] width 55 height 9
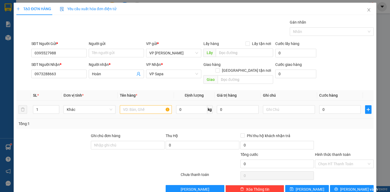
click at [145, 105] on input "text" at bounding box center [146, 109] width 52 height 9
type input "hộp bọc trắng pt kkt"
click at [334, 105] on input "0" at bounding box center [340, 109] width 42 height 9
type input "4"
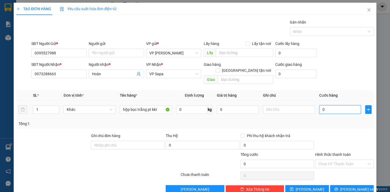
type input "4"
type input "40"
type input "400"
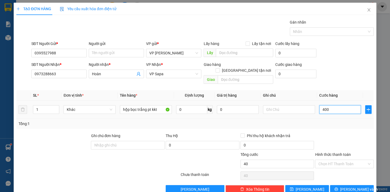
type input "400"
type input "4.000"
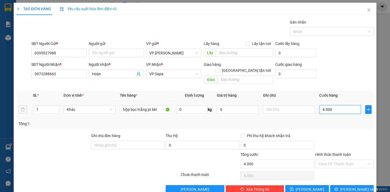
type input "400"
type input "0"
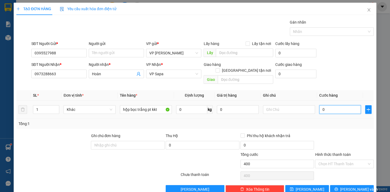
type input "0"
type input "05"
type input "5"
type input "050"
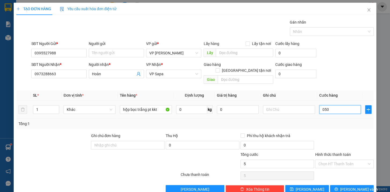
type input "50"
type input "0.500"
type input "500"
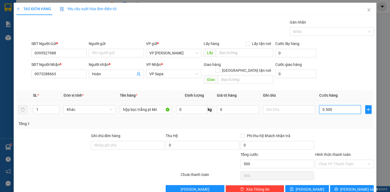
type input "05.000"
type input "5.000"
type input "050.000"
type input "50.000"
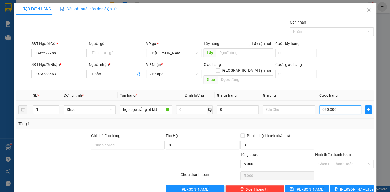
type input "50.000"
click at [342, 185] on button "[PERSON_NAME] và In" at bounding box center [352, 189] width 44 height 9
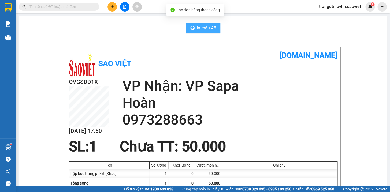
click at [204, 29] on span "In mẫu A5" at bounding box center [206, 28] width 19 height 7
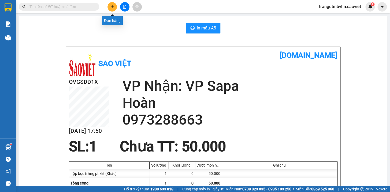
click at [113, 6] on icon "plus" at bounding box center [112, 7] width 4 height 4
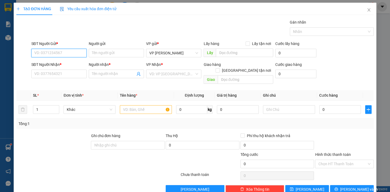
click at [50, 54] on input "SĐT Người Gửi *" at bounding box center [58, 53] width 55 height 9
click at [43, 66] on div "0902683222" at bounding box center [58, 64] width 48 height 6
type input "0902683222"
type input "0347874587"
type input "quỳnh"
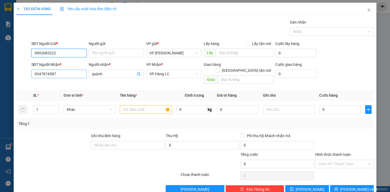
type input "0902683222"
click at [59, 74] on input "0347874587" at bounding box center [58, 74] width 55 height 9
type input "0"
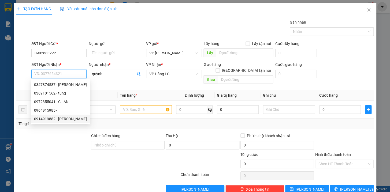
click at [44, 118] on div "0914919882 - [PERSON_NAME]" at bounding box center [60, 119] width 53 height 6
type input "0914919882"
type input "C LAN"
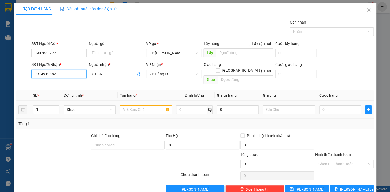
type input "0914919882"
click at [123, 106] on input "text" at bounding box center [146, 109] width 52 height 9
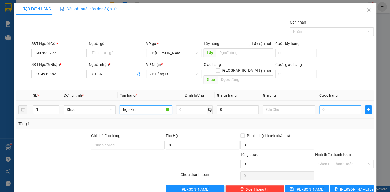
type input "hộp kkt"
click at [325, 105] on input "0" at bounding box center [340, 109] width 42 height 9
type input "4"
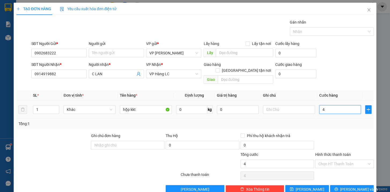
type input "40"
type input "400"
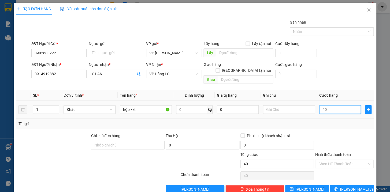
type input "400"
type input "4.000"
type input "40.000"
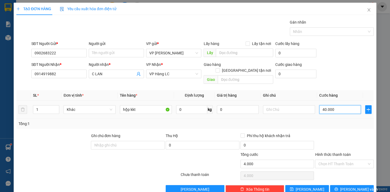
type input "40.000"
click at [349, 186] on span "[PERSON_NAME] và In" at bounding box center [358, 189] width 37 height 6
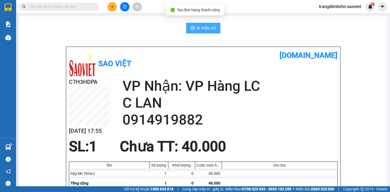
click at [207, 27] on span "In mẫu A5" at bounding box center [206, 28] width 19 height 7
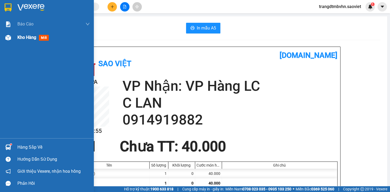
click at [33, 39] on span "Kho hàng" at bounding box center [26, 37] width 19 height 5
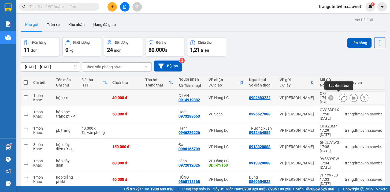
click at [341, 96] on icon at bounding box center [343, 98] width 4 height 4
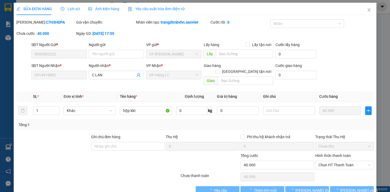
type input "0902683222"
type input "0914919882"
type input "C LAN"
type input "40.000"
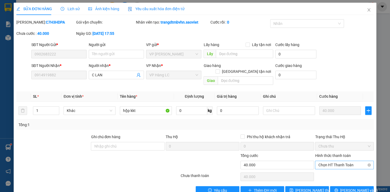
click at [344, 161] on span "Chọn HT Thanh Toán" at bounding box center [344, 165] width 52 height 8
click at [336, 168] on div "Tại văn phòng" at bounding box center [340, 170] width 51 height 6
type input "0"
click at [343, 161] on span "Tại văn phòng" at bounding box center [344, 165] width 52 height 8
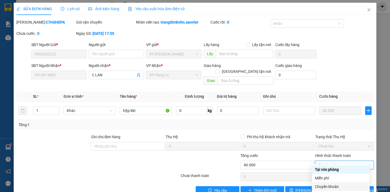
click at [331, 187] on div "Chuyển khoản" at bounding box center [340, 187] width 51 height 6
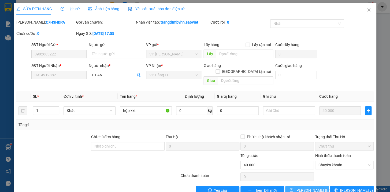
click at [304, 187] on span "[PERSON_NAME] thay đổi" at bounding box center [316, 190] width 43 height 6
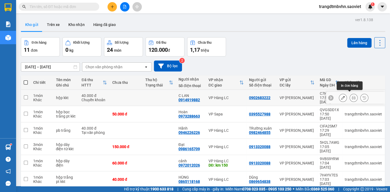
click at [351, 97] on icon at bounding box center [353, 98] width 4 height 4
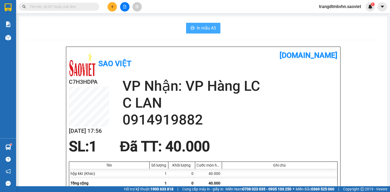
click at [208, 31] on span "In mẫu A5" at bounding box center [206, 28] width 19 height 7
click at [109, 6] on button at bounding box center [111, 6] width 9 height 9
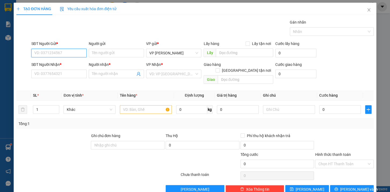
click at [75, 54] on input "SĐT Người Gửi *" at bounding box center [58, 53] width 55 height 9
type input "0378947823"
click at [58, 74] on input "SĐT Người Nhận *" at bounding box center [58, 74] width 55 height 9
type input "0865365055"
click at [101, 75] on input "Người nhận *" at bounding box center [113, 74] width 43 height 6
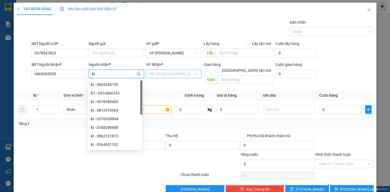
type input "kt"
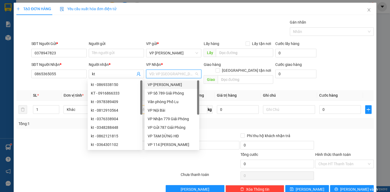
click at [163, 75] on input "search" at bounding box center [171, 74] width 45 height 8
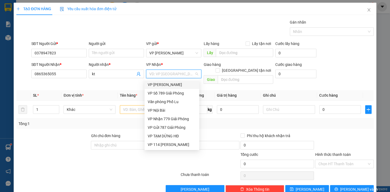
click at [171, 71] on input "search" at bounding box center [171, 74] width 45 height 8
drag, startPoint x: 178, startPoint y: 112, endPoint x: 179, endPoint y: 125, distance: 12.9
click at [179, 125] on div "VP [PERSON_NAME] VP Số 789 Giải Phóng Văn phòng Phố Lu VP Nội Bài VP Nhận 779…" at bounding box center [171, 123] width 55 height 86
click at [173, 76] on input "search" at bounding box center [171, 74] width 45 height 8
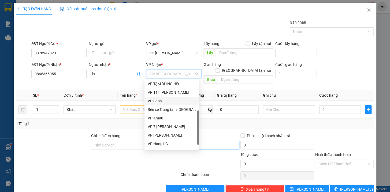
scroll to position [53, 0]
drag, startPoint x: 197, startPoint y: 126, endPoint x: 198, endPoint y: 139, distance: 13.7
click at [199, 140] on body "Kết quả tìm kiếm ( 16 ) Bộ lọc Mã ĐH Trạng thái Món hàng Thu hộ Tổng cước Chưa …" at bounding box center [195, 96] width 390 height 192
click at [167, 145] on div "VP Hàng LC" at bounding box center [172, 143] width 48 height 6
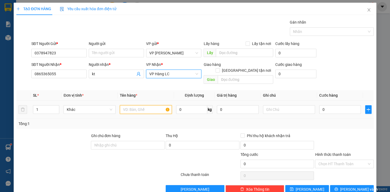
click at [145, 106] on input "text" at bounding box center [146, 109] width 52 height 9
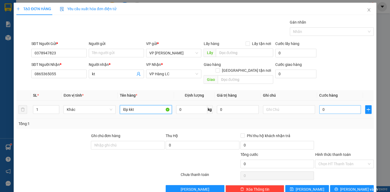
type input "lốp kkt"
click at [333, 105] on input "0" at bounding box center [340, 109] width 42 height 9
type input "8"
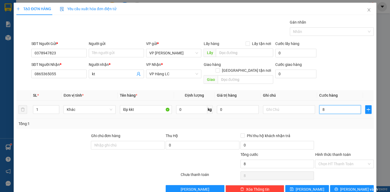
type input "80"
type input "800"
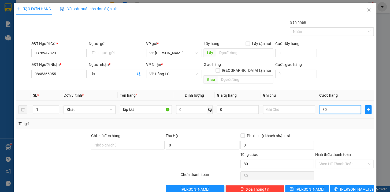
type input "800"
type input "8.000"
type input "80.000"
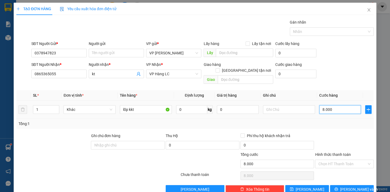
type input "80.000"
click at [331, 160] on input "Hình thức thanh toán" at bounding box center [342, 164] width 48 height 8
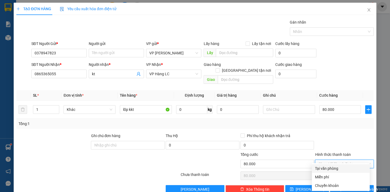
click at [331, 167] on div "Tại văn phòng" at bounding box center [340, 169] width 51 height 6
type input "0"
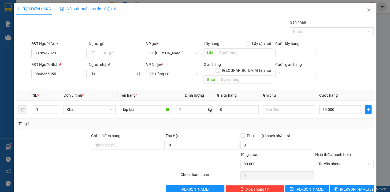
scroll to position [6, 0]
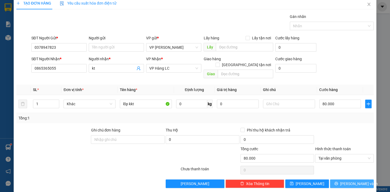
click at [352, 181] on span "[PERSON_NAME] và In" at bounding box center [358, 184] width 37 height 6
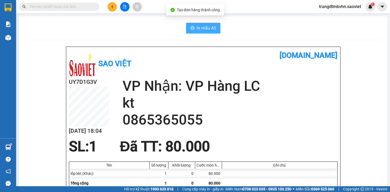
click at [207, 29] on span "In mẫu A5" at bounding box center [206, 28] width 19 height 7
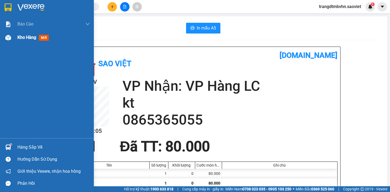
click at [33, 39] on span "Kho hàng" at bounding box center [26, 37] width 19 height 5
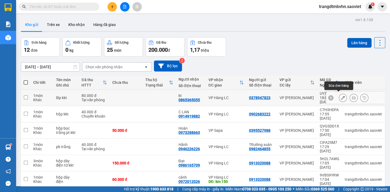
click at [341, 96] on icon at bounding box center [343, 98] width 4 height 4
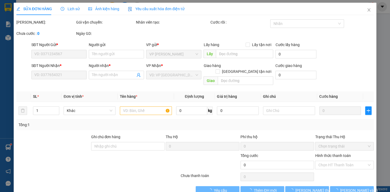
type input "0378947823"
type input "0865365055"
type input "kt"
type input "80.000"
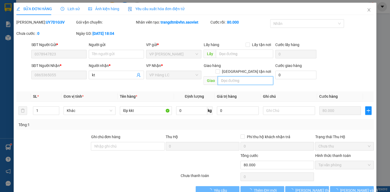
click at [250, 76] on input "text" at bounding box center [244, 80] width 55 height 9
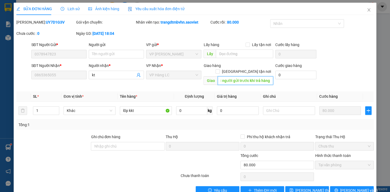
scroll to position [0, 6]
type input "gọi người gửi trước khi trả hàng"
click at [219, 69] on input "[GEOGRAPHIC_DATA] tận nơi" at bounding box center [217, 71] width 4 height 4
checkbox input "true"
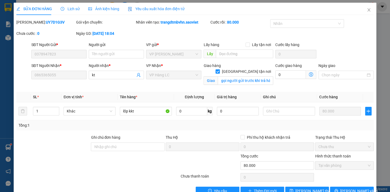
scroll to position [13, 0]
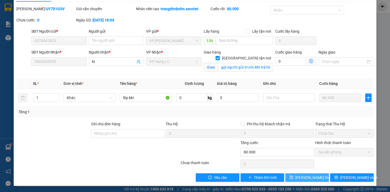
click at [302, 175] on span "[PERSON_NAME] thay đổi" at bounding box center [316, 178] width 43 height 6
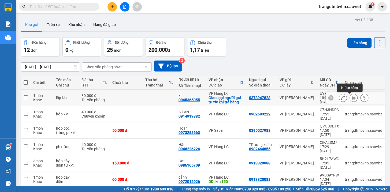
click at [351, 99] on icon at bounding box center [353, 98] width 4 height 4
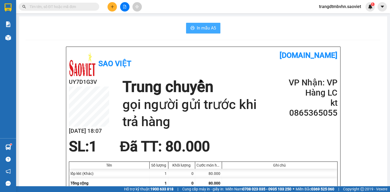
click at [199, 27] on span "In mẫu A5" at bounding box center [206, 28] width 19 height 7
click at [112, 6] on icon "plus" at bounding box center [112, 6] width 0 height 3
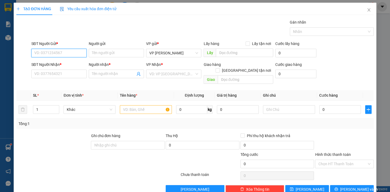
click at [60, 53] on input "SĐT Người Gửi *" at bounding box center [58, 53] width 55 height 9
click at [52, 62] on div "0906885277 - hải" at bounding box center [58, 64] width 48 height 6
type input "0906885277"
type input "hải"
type input "0374282932"
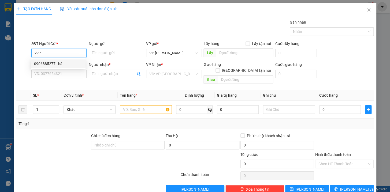
type input "Mừng"
checkbox input "true"
type input "s1 hoàng liên"
type input "100.000"
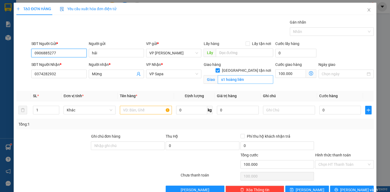
type input "0906885277"
click at [256, 77] on input "s1 hoàng liên" at bounding box center [244, 79] width 55 height 9
click at [254, 75] on input "s1 hoàng liên" at bounding box center [244, 79] width 55 height 9
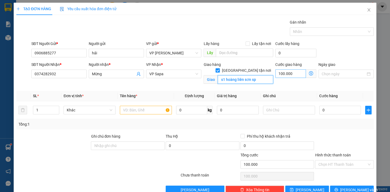
type input "s1 hoàng liên sơn sp"
click at [294, 76] on input "100.000" at bounding box center [290, 73] width 31 height 9
type input "0"
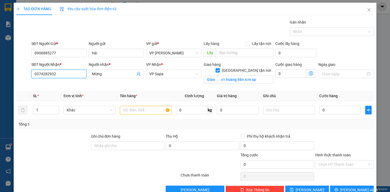
click at [83, 72] on input "0374282932" at bounding box center [58, 74] width 55 height 9
type input "0"
click at [51, 86] on div "0989959079 - huyền" at bounding box center [58, 85] width 48 height 6
type input "0989959079"
type input "huyền"
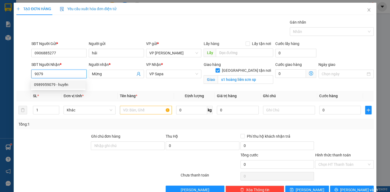
checkbox input "false"
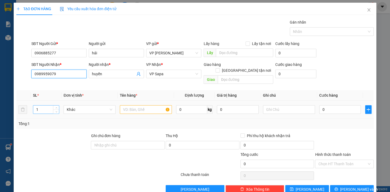
type input "0989959079"
click at [43, 106] on input "1" at bounding box center [46, 110] width 26 height 8
type input "6"
click at [126, 105] on input "text" at bounding box center [146, 109] width 52 height 9
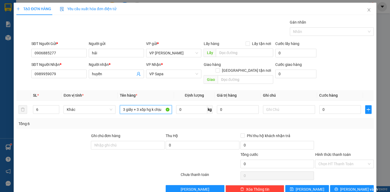
type input "3 giấy + 3 xốp hg k chịu"
click at [346, 105] on input "0" at bounding box center [340, 109] width 42 height 9
type input "4"
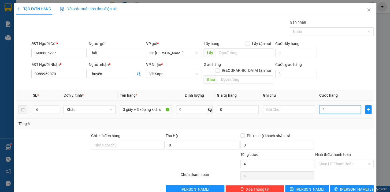
type input "42"
type input "420"
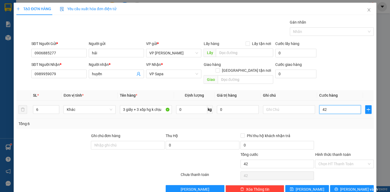
type input "420"
type input "4.200"
type input "42.000"
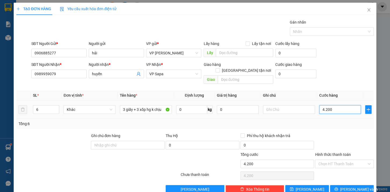
type input "42.000"
type input "420.000"
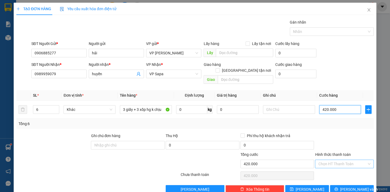
type input "420.000"
click at [355, 160] on input "Hình thức thanh toán" at bounding box center [342, 164] width 48 height 8
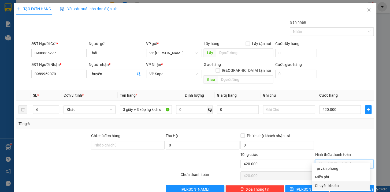
click at [334, 185] on div "Chuyển khoản" at bounding box center [340, 186] width 51 height 6
type input "0"
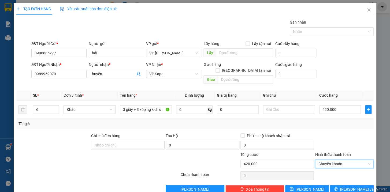
scroll to position [6, 0]
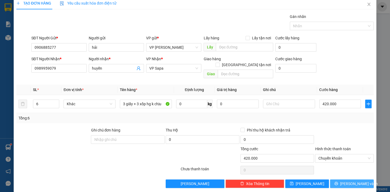
click at [352, 181] on span "[PERSON_NAME] và In" at bounding box center [358, 184] width 37 height 6
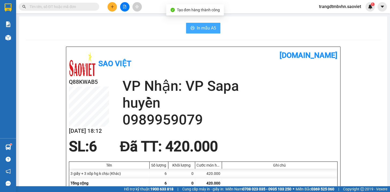
click at [210, 29] on span "In mẫu A5" at bounding box center [206, 28] width 19 height 7
click at [112, 7] on icon "plus" at bounding box center [112, 6] width 0 height 3
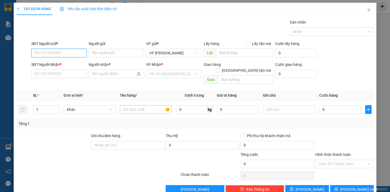
click at [68, 53] on input "SĐT Người Gửi *" at bounding box center [58, 53] width 55 height 9
click at [60, 65] on div "0906885277 - hải" at bounding box center [58, 64] width 48 height 6
type input "0906885277"
type input "hải"
type input "0989959079"
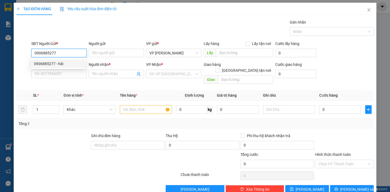
type input "huyền"
type input "0906885277"
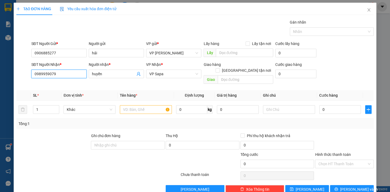
click at [64, 78] on input "0989959079" at bounding box center [58, 74] width 55 height 9
type input "0"
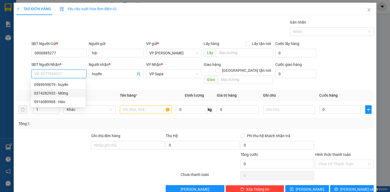
click at [64, 91] on div "0374282932 - Mừng" at bounding box center [58, 93] width 48 height 6
type input "0374282932"
type input "Mừng"
checkbox input "true"
type input "s1 hoàng liên"
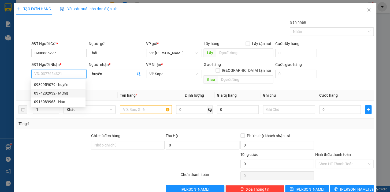
type input "100.000"
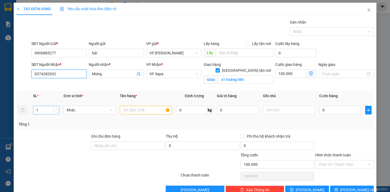
type input "0374282932"
click at [43, 109] on input "1" at bounding box center [46, 110] width 26 height 8
type input "13"
click at [125, 110] on input "text" at bounding box center [146, 110] width 52 height 9
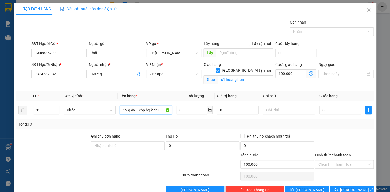
type input "12 giấy + xốp hg k chịu"
click at [326, 112] on input "0" at bounding box center [340, 110] width 42 height 9
type input "8"
type input "100.008"
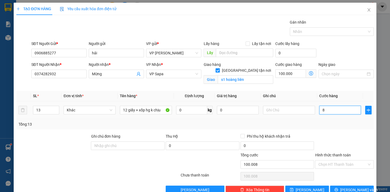
type input "80"
type input "100.080"
type input "800"
type input "100.800"
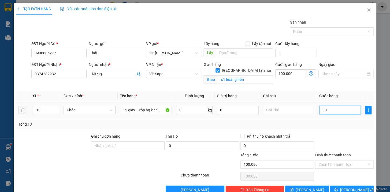
type input "100.800"
type input "8.000"
type input "108.000"
type input "80.000"
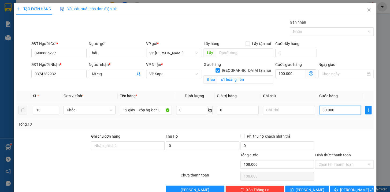
type input "180.000"
type input "800.000"
type input "900.000"
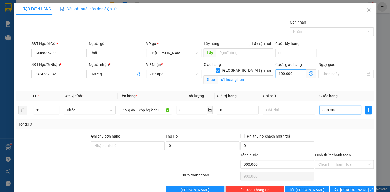
type input "800.000"
click at [292, 74] on input "100.000" at bounding box center [290, 73] width 31 height 9
type input "0"
type input "800.000"
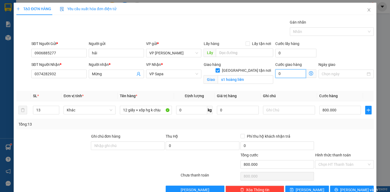
click at [286, 71] on input "0" at bounding box center [290, 73] width 31 height 9
type input "2"
type input "800.002"
type input "25"
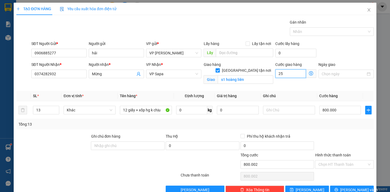
type input "800.025"
type input "250"
type input "800.250"
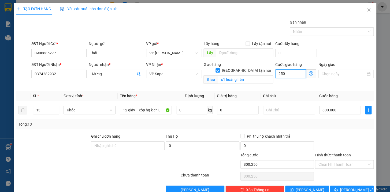
type input "2.500"
type input "802.500"
type input "25.000"
type input "825.000"
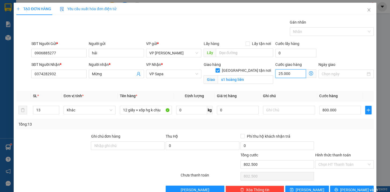
type input "825.000"
type input "250.000"
type input "1.050.000"
type input "250.000"
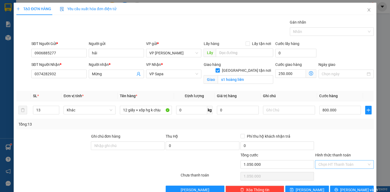
click at [335, 165] on input "Hình thức thanh toán" at bounding box center [342, 164] width 48 height 8
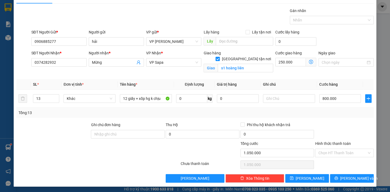
scroll to position [12, 0]
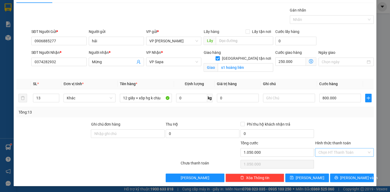
click at [340, 149] on input "Hình thức thanh toán" at bounding box center [342, 152] width 48 height 8
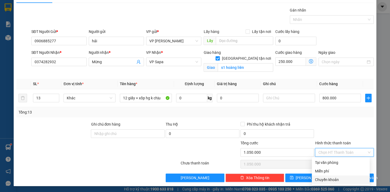
click at [329, 181] on div "Chuyển khoản" at bounding box center [340, 180] width 51 height 6
type input "0"
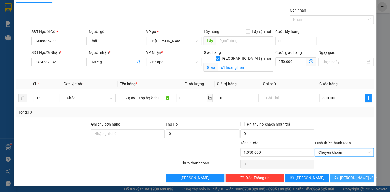
click at [349, 179] on span "[PERSON_NAME] và In" at bounding box center [358, 178] width 37 height 6
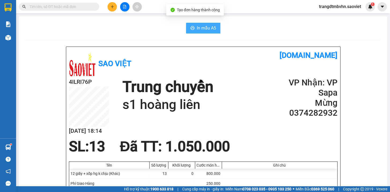
click at [210, 27] on span "In mẫu A5" at bounding box center [206, 28] width 19 height 7
click at [110, 6] on icon "plus" at bounding box center [112, 7] width 4 height 4
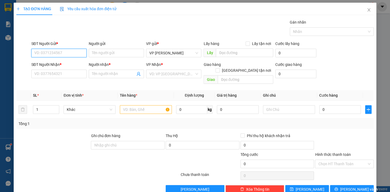
click at [82, 55] on input "SĐT Người Gửi *" at bounding box center [58, 53] width 55 height 9
click at [55, 64] on div "0906885277 - hải" at bounding box center [58, 64] width 48 height 6
type input "0906885277"
type input "hải"
type input "0374282932"
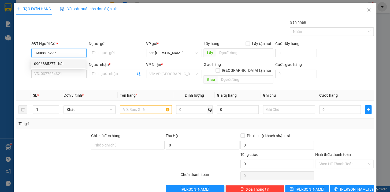
type input "Mừng"
checkbox input "true"
type input "s1 hoàng liên"
type input "250.000"
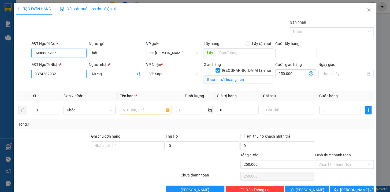
type input "0906885277"
click at [67, 76] on input "0374282932" at bounding box center [58, 74] width 55 height 9
type input "0"
click at [65, 85] on div "0912807308 - Khánh" at bounding box center [58, 85] width 48 height 6
click at [125, 111] on input "text" at bounding box center [146, 110] width 52 height 9
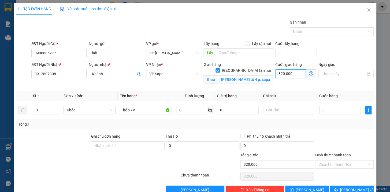
click at [300, 75] on input "320.000" at bounding box center [290, 73] width 31 height 9
click at [345, 114] on input "0" at bounding box center [340, 110] width 42 height 9
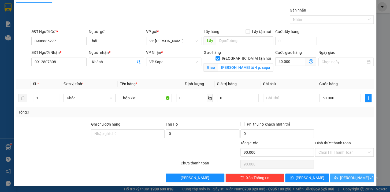
click at [351, 175] on span "[PERSON_NAME] và In" at bounding box center [358, 178] width 37 height 6
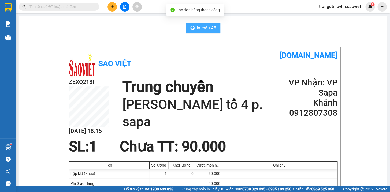
click at [204, 25] on span "In mẫu A5" at bounding box center [206, 28] width 19 height 7
drag, startPoint x: 204, startPoint y: 25, endPoint x: 109, endPoint y: 7, distance: 95.8
click at [109, 7] on button at bounding box center [111, 6] width 9 height 9
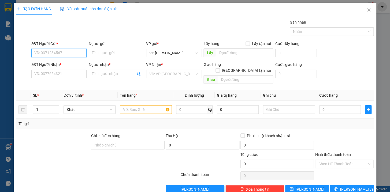
click at [48, 54] on input "SĐT Người Gửi *" at bounding box center [58, 53] width 55 height 9
click at [46, 63] on div "0906885277 - hải" at bounding box center [58, 64] width 48 height 6
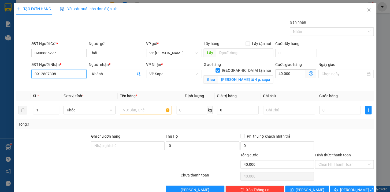
click at [57, 73] on input "0912807308" at bounding box center [58, 74] width 55 height 9
click at [114, 76] on input "Khánh" at bounding box center [113, 74] width 43 height 6
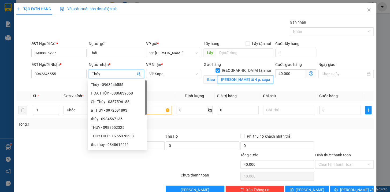
click at [267, 75] on input "[PERSON_NAME] tổ 4 p. sapa" at bounding box center [244, 79] width 55 height 9
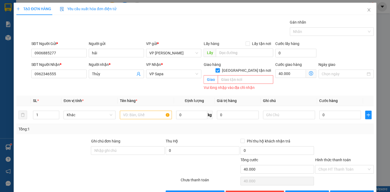
click at [219, 68] on input "[GEOGRAPHIC_DATA] tận nơi" at bounding box center [217, 70] width 4 height 4
click at [290, 74] on input "40.000" at bounding box center [295, 74] width 41 height 9
click at [156, 111] on input "text" at bounding box center [146, 115] width 52 height 9
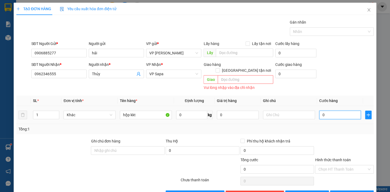
click at [331, 111] on input "0" at bounding box center [340, 115] width 42 height 9
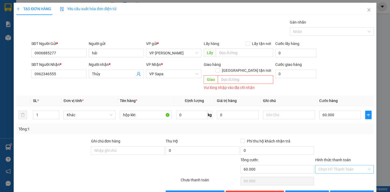
click at [353, 165] on input "Hình thức thanh toán" at bounding box center [342, 169] width 48 height 8
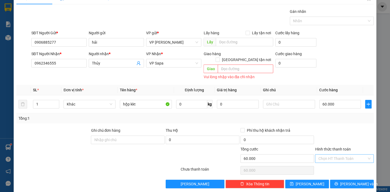
click at [342, 155] on input "Hình thức thanh toán" at bounding box center [342, 159] width 48 height 8
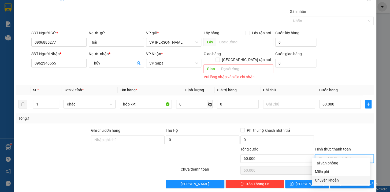
click at [330, 181] on div "Chuyển khoản" at bounding box center [340, 180] width 51 height 6
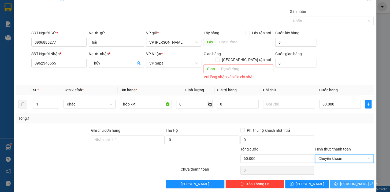
drag, startPoint x: 354, startPoint y: 176, endPoint x: 355, endPoint y: 172, distance: 4.6
click at [354, 181] on span "[PERSON_NAME] và In" at bounding box center [358, 184] width 37 height 6
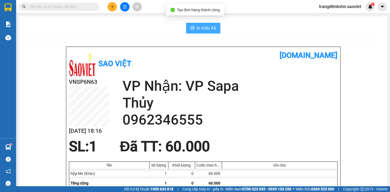
click at [197, 30] on span "In mẫu A5" at bounding box center [206, 28] width 19 height 7
click at [111, 7] on icon "plus" at bounding box center [112, 7] width 4 height 4
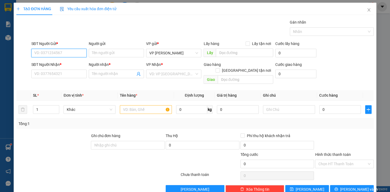
click at [84, 55] on input "SĐT Người Gửi *" at bounding box center [58, 53] width 55 height 9
click at [55, 74] on input "SĐT Người Nhận *" at bounding box center [58, 74] width 55 height 9
click at [98, 73] on input "Người nhận *" at bounding box center [113, 74] width 43 height 6
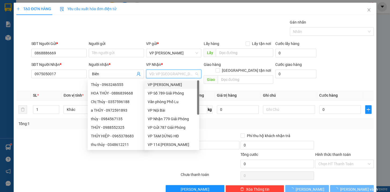
click at [167, 72] on input "search" at bounding box center [171, 74] width 45 height 8
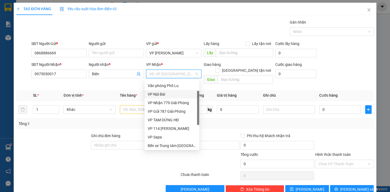
scroll to position [17, 0]
drag, startPoint x: 198, startPoint y: 109, endPoint x: 196, endPoint y: 120, distance: 11.0
click at [196, 120] on div "VP Số 789 Giải Phóng Văn phòng Phố Lu VP Nội Bài VP Nhận 779 Giải Phóng VP Gử…" at bounding box center [171, 114] width 55 height 69
click at [185, 144] on div "Bến xe Trung tâm [GEOGRAPHIC_DATA]" at bounding box center [172, 145] width 48 height 6
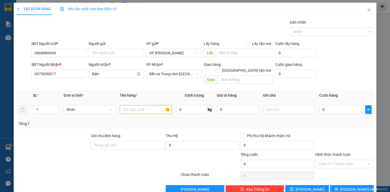
click at [153, 107] on input "text" at bounding box center [146, 109] width 52 height 9
click at [325, 106] on input "0" at bounding box center [340, 109] width 42 height 9
click at [134, 105] on input "claer" at bounding box center [146, 109] width 52 height 9
click at [341, 160] on input "Hình thức thanh toán" at bounding box center [342, 164] width 48 height 8
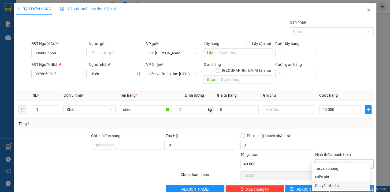
click at [337, 186] on div "Chuyển khoản" at bounding box center [340, 186] width 51 height 6
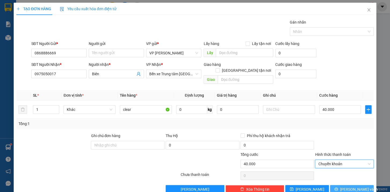
click at [360, 185] on button "[PERSON_NAME] và In" at bounding box center [352, 189] width 44 height 9
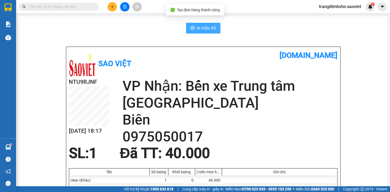
click at [203, 27] on span "In mẫu A5" at bounding box center [206, 28] width 19 height 7
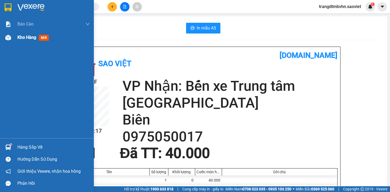
click at [30, 36] on span "Kho hàng" at bounding box center [26, 37] width 19 height 5
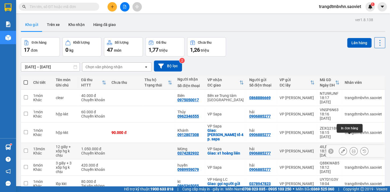
click at [351, 149] on icon at bounding box center [353, 151] width 4 height 4
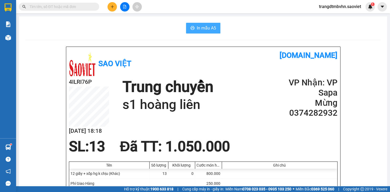
click at [201, 30] on span "In mẫu A5" at bounding box center [206, 28] width 19 height 7
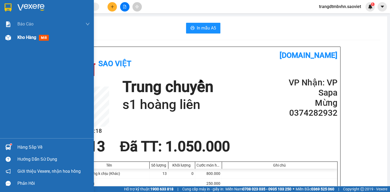
click at [23, 39] on span "Kho hàng" at bounding box center [26, 37] width 19 height 5
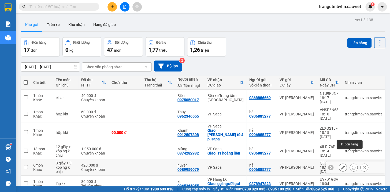
click at [351, 166] on icon at bounding box center [353, 168] width 4 height 4
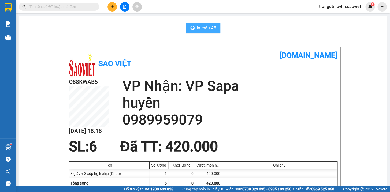
click at [200, 28] on span "In mẫu A5" at bounding box center [206, 28] width 19 height 7
click at [210, 27] on span "In mẫu A5" at bounding box center [206, 28] width 19 height 7
click at [114, 5] on button at bounding box center [111, 6] width 9 height 9
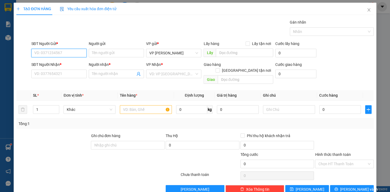
click at [64, 52] on input "SĐT Người Gửi *" at bounding box center [58, 53] width 55 height 9
click at [46, 73] on input "SĐT Người Nhận *" at bounding box center [58, 74] width 55 height 9
click at [105, 75] on input "Người nhận *" at bounding box center [113, 74] width 43 height 6
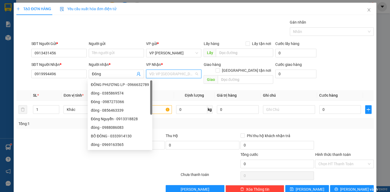
click at [167, 72] on input "search" at bounding box center [171, 74] width 45 height 8
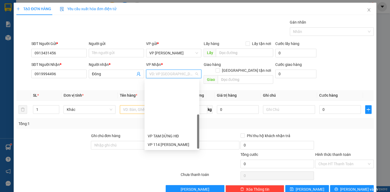
drag, startPoint x: 198, startPoint y: 108, endPoint x: 196, endPoint y: 142, distance: 34.0
click at [196, 142] on div "VP TẠM DỪNG HĐ VP 114 [PERSON_NAME] VP Sapa Bến xe Trung tâm Lào Cai VP Km98 VP…" at bounding box center [171, 114] width 55 height 69
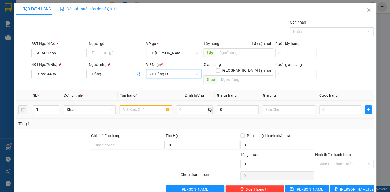
click at [142, 106] on input "text" at bounding box center [146, 109] width 52 height 9
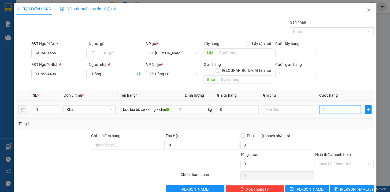
drag, startPoint x: 327, startPoint y: 101, endPoint x: 327, endPoint y: 98, distance: 2.7
click at [328, 105] on input "0" at bounding box center [340, 109] width 42 height 9
click at [326, 105] on input "0" at bounding box center [340, 109] width 42 height 9
click at [357, 186] on span "[PERSON_NAME] và In" at bounding box center [358, 189] width 37 height 6
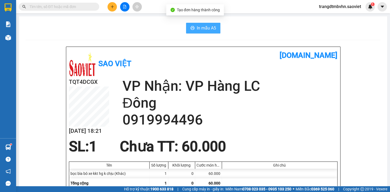
click at [203, 27] on span "In mẫu A5" at bounding box center [206, 28] width 19 height 7
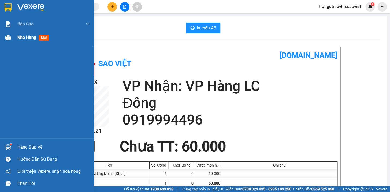
click at [24, 37] on span "Kho hàng" at bounding box center [26, 37] width 19 height 5
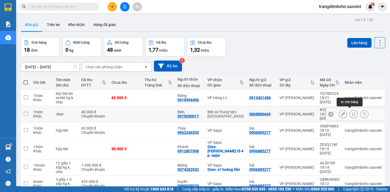
click at [351, 112] on icon at bounding box center [353, 114] width 4 height 4
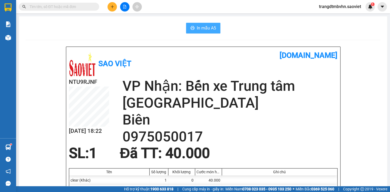
click at [212, 29] on span "In mẫu A5" at bounding box center [206, 28] width 19 height 7
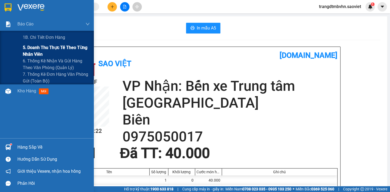
click at [70, 50] on span "5. Doanh thu thực tế theo từng nhân viên" at bounding box center [56, 50] width 67 height 13
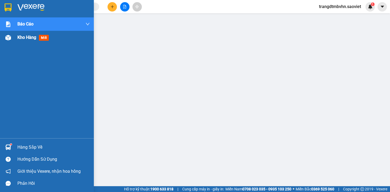
click at [23, 38] on span "Kho hàng" at bounding box center [26, 37] width 19 height 5
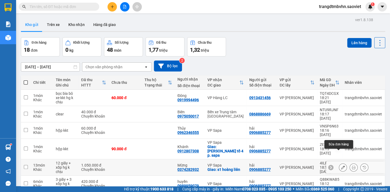
click at [341, 166] on icon at bounding box center [343, 168] width 4 height 4
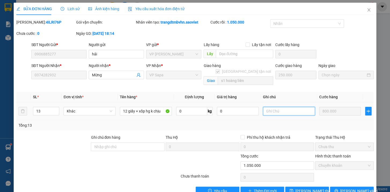
click at [288, 112] on input "text" at bounding box center [289, 111] width 52 height 9
click at [309, 112] on input "khi nhận hàng 1 kiện giấy đã bị bục" at bounding box center [289, 111] width 52 height 9
drag, startPoint x: 309, startPoint y: 112, endPoint x: 260, endPoint y: 113, distance: 49.3
click at [263, 113] on input "khi nhận hàng 1 kiện giấy đã bị bục" at bounding box center [289, 111] width 52 height 9
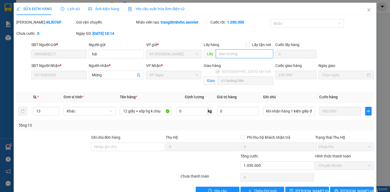
click at [251, 57] on input "text" at bounding box center [244, 54] width 57 height 9
paste input "khi nhận hàng 1 kiện giấy đã bị bục"
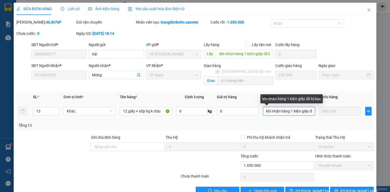
click at [308, 111] on input "khi nhận hàng 1 kiện giấy đã bị bục" at bounding box center [289, 111] width 52 height 9
click at [308, 111] on input "khi nhận hàng 1 kiện giã bị bục" at bounding box center [289, 111] width 52 height 9
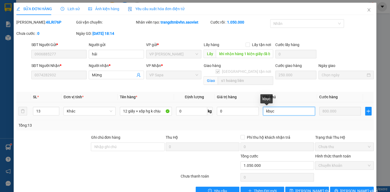
click at [295, 111] on input "kbục" at bounding box center [289, 111] width 52 height 9
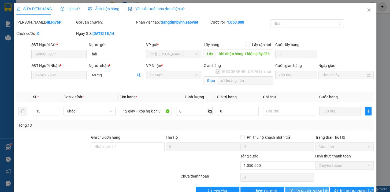
click at [313, 188] on span "[PERSON_NAME] thay đổi" at bounding box center [316, 191] width 43 height 6
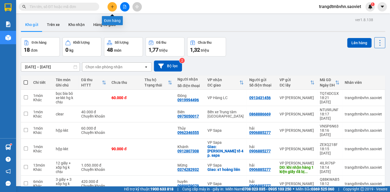
click at [112, 7] on icon "plus" at bounding box center [112, 7] width 4 height 4
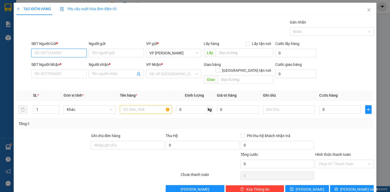
click at [66, 55] on input "SĐT Người Gửi *" at bounding box center [58, 53] width 55 height 9
click at [40, 51] on input "09836363192" at bounding box center [58, 53] width 55 height 9
click at [54, 61] on div "0936363192 - kt" at bounding box center [58, 64] width 48 height 6
click at [74, 75] on input "0869656696" at bounding box center [58, 74] width 55 height 9
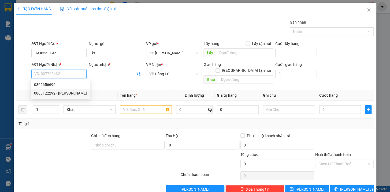
click at [67, 92] on div "0868122292 - [PERSON_NAME]" at bounding box center [60, 93] width 53 height 6
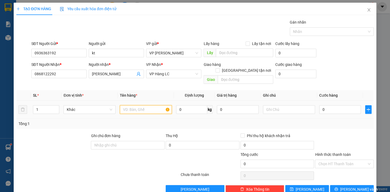
click at [144, 105] on input "text" at bounding box center [146, 109] width 52 height 9
click at [345, 107] on input "0" at bounding box center [340, 109] width 42 height 9
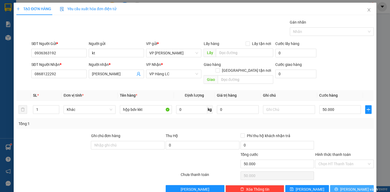
click at [353, 186] on span "[PERSON_NAME] và In" at bounding box center [358, 189] width 37 height 6
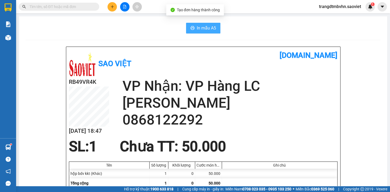
click at [202, 31] on span "In mẫu A5" at bounding box center [206, 28] width 19 height 7
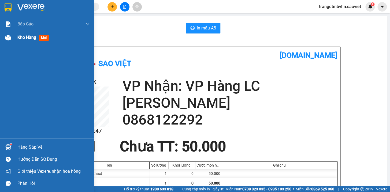
click at [30, 36] on span "Kho hàng" at bounding box center [26, 37] width 19 height 5
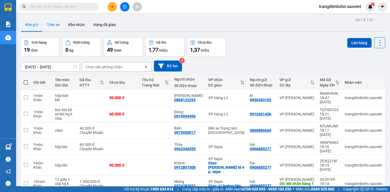
click at [49, 24] on button "Trên xe" at bounding box center [53, 24] width 21 height 13
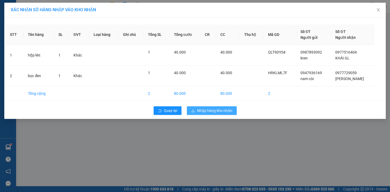
click at [221, 112] on span "Nhập hàng kho nhận" at bounding box center [214, 111] width 35 height 6
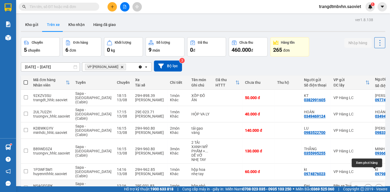
click at [377, 186] on icon at bounding box center [378, 188] width 3 height 4
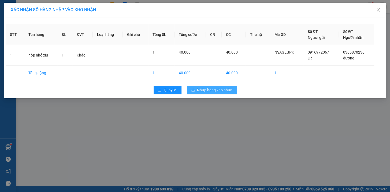
click at [228, 89] on span "Nhập hàng kho nhận" at bounding box center [214, 90] width 35 height 6
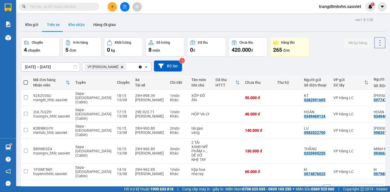
click at [72, 24] on button "Kho nhận" at bounding box center [76, 24] width 25 height 13
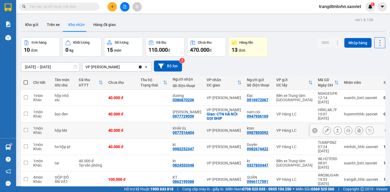
click at [156, 126] on td at bounding box center [154, 130] width 32 height 16
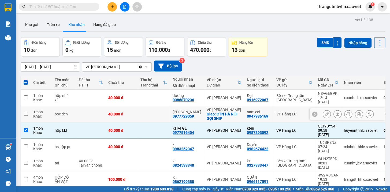
drag, startPoint x: 157, startPoint y: 109, endPoint x: 155, endPoint y: 103, distance: 5.8
click at [157, 108] on td at bounding box center [154, 114] width 32 height 16
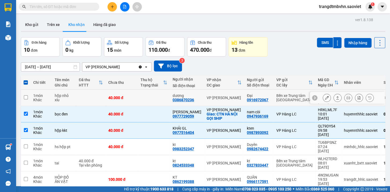
click at [155, 101] on td at bounding box center [154, 98] width 32 height 16
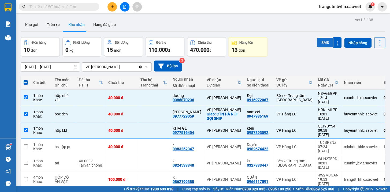
click at [319, 42] on button "SMS" at bounding box center [325, 43] width 16 height 10
click at [25, 83] on span at bounding box center [26, 82] width 4 height 4
click at [26, 80] on input "checkbox" at bounding box center [26, 80] width 0 height 0
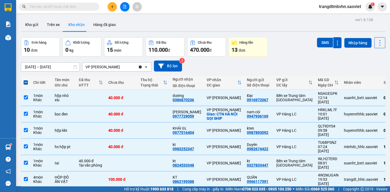
click at [25, 83] on span at bounding box center [26, 82] width 4 height 4
click at [26, 80] on input "checkbox" at bounding box center [26, 80] width 0 height 0
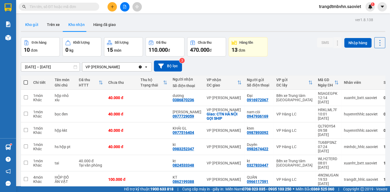
click at [36, 24] on button "Kho gửi" at bounding box center [32, 24] width 22 height 13
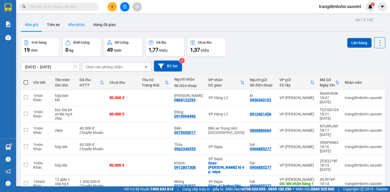
click at [76, 25] on button "Kho nhận" at bounding box center [76, 24] width 25 height 13
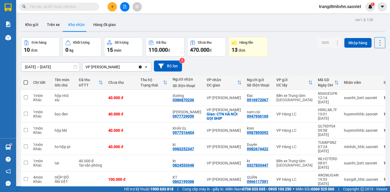
click at [300, 51] on div "Đơn hàng 10 đơn Khối lượng 0 kg Số lượng 15 món Đã thu 110.000 đ Chưa thu 470.0…" at bounding box center [203, 46] width 364 height 19
click at [72, 4] on input "text" at bounding box center [60, 7] width 63 height 6
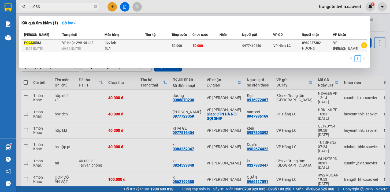
click at [259, 48] on td "0977460450" at bounding box center [257, 46] width 31 height 13
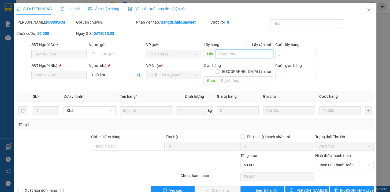
click at [241, 55] on input "text" at bounding box center [244, 54] width 57 height 9
click at [305, 187] on span "[PERSON_NAME] thay đổi" at bounding box center [316, 190] width 43 height 6
